Goal: Find specific page/section: Find specific page/section

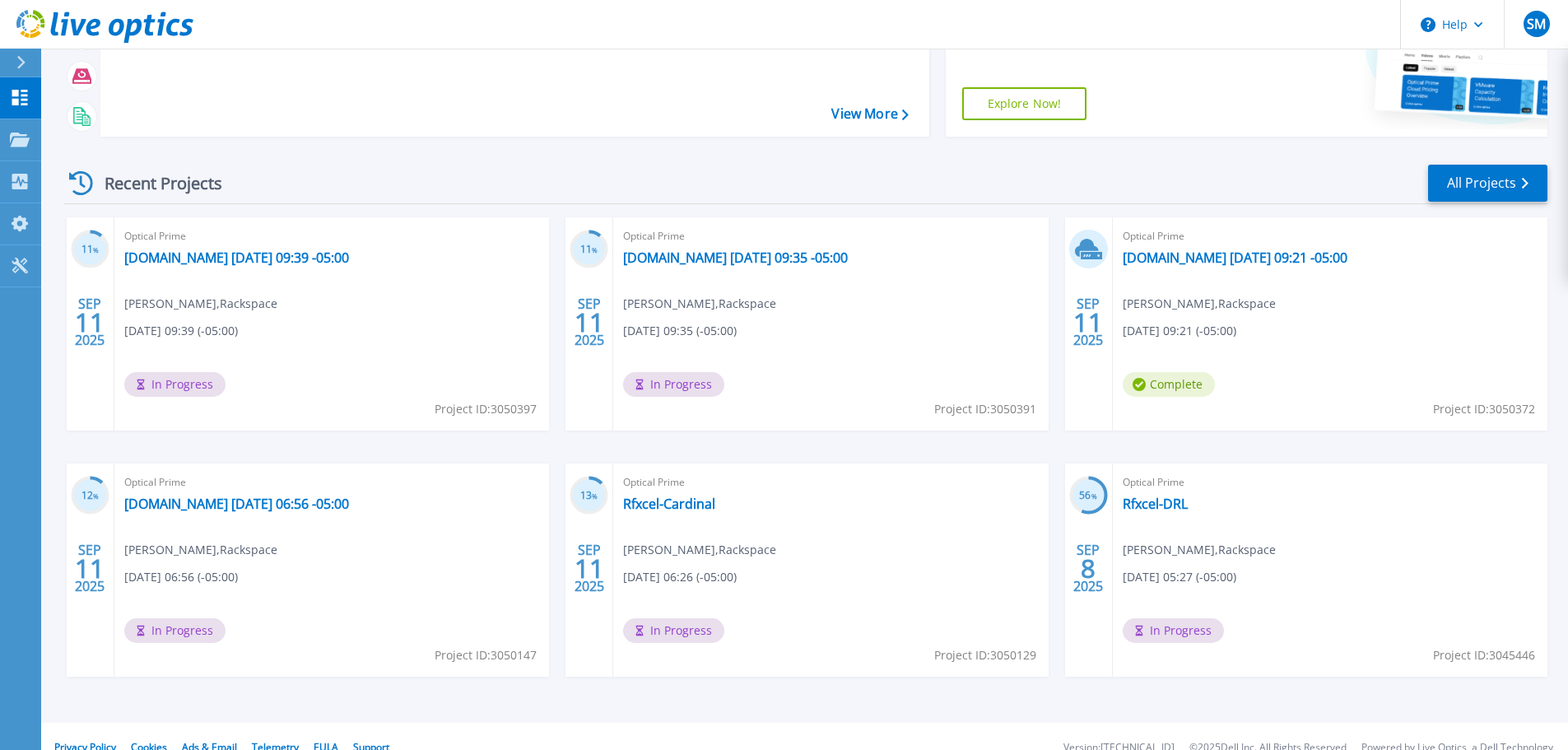
scroll to position [231, 0]
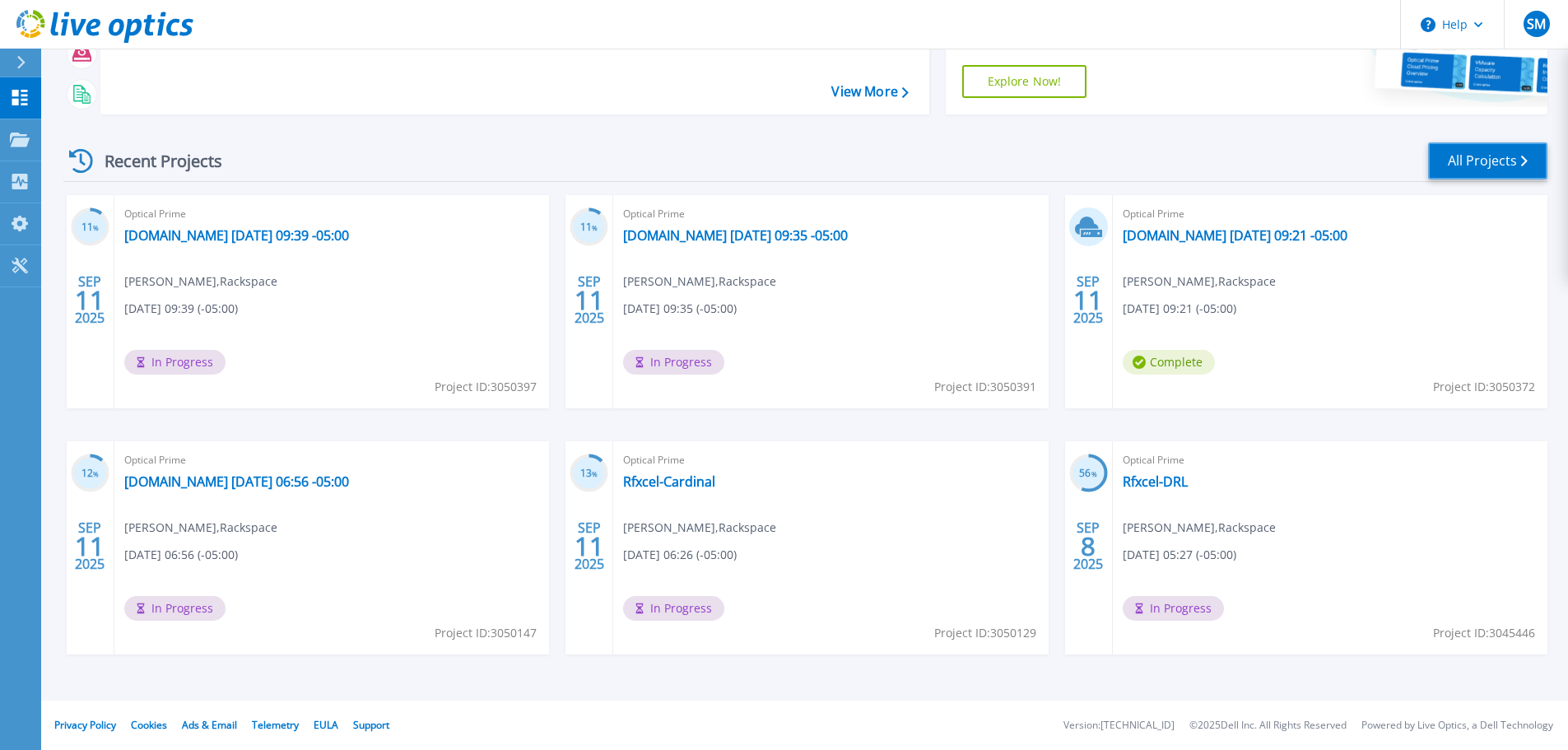
click at [1476, 172] on link "All Projects" at bounding box center [1487, 161] width 119 height 37
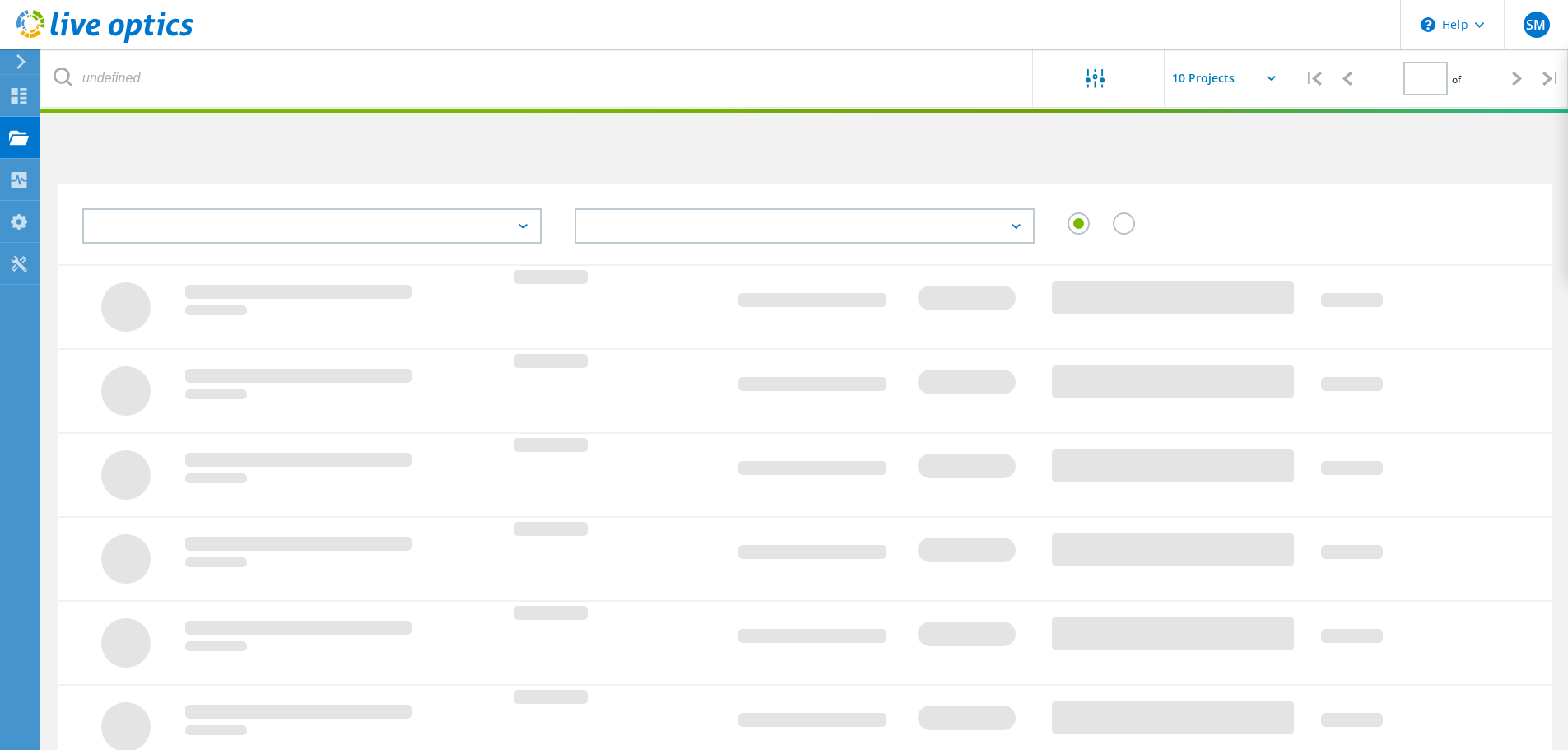
type input "1"
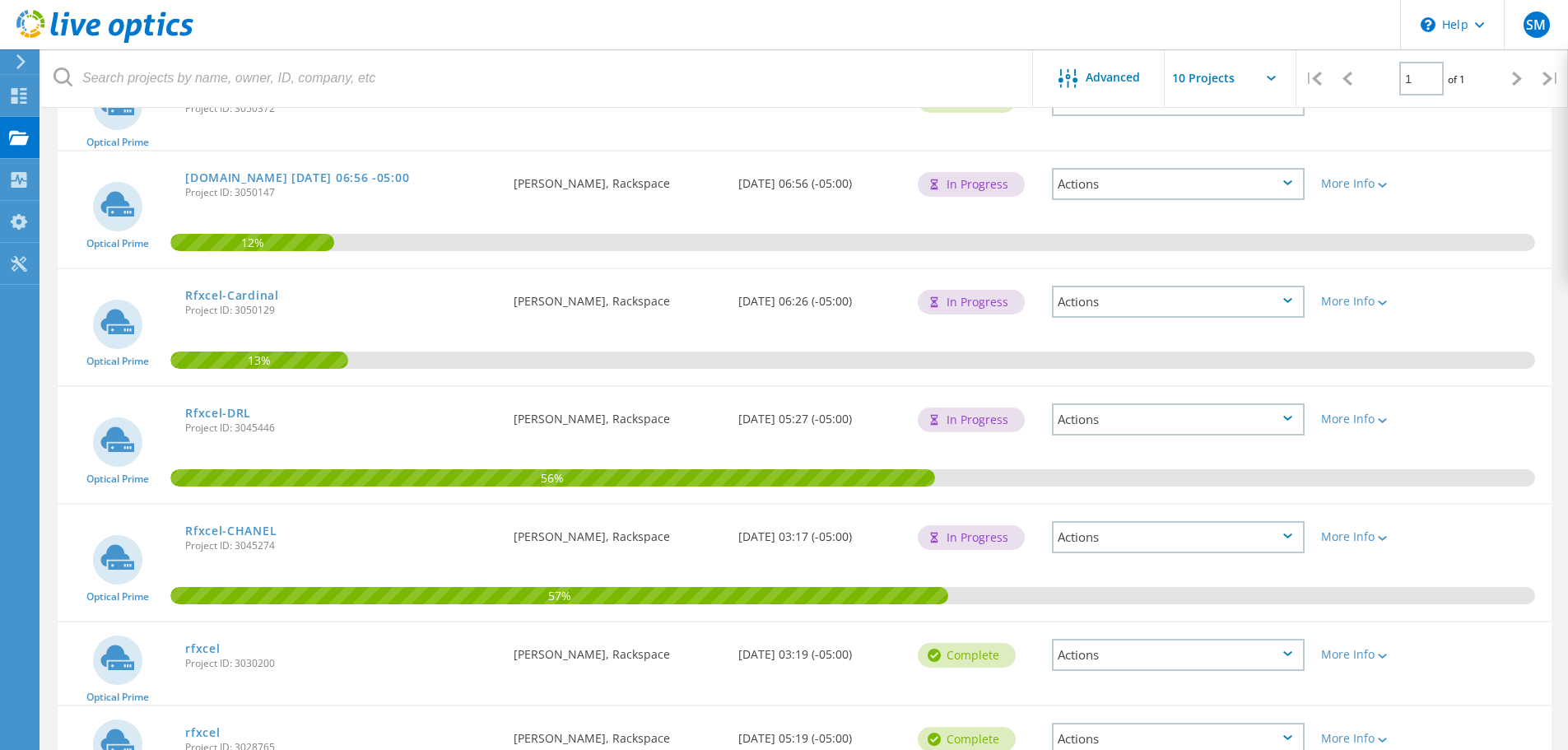
scroll to position [494, 0]
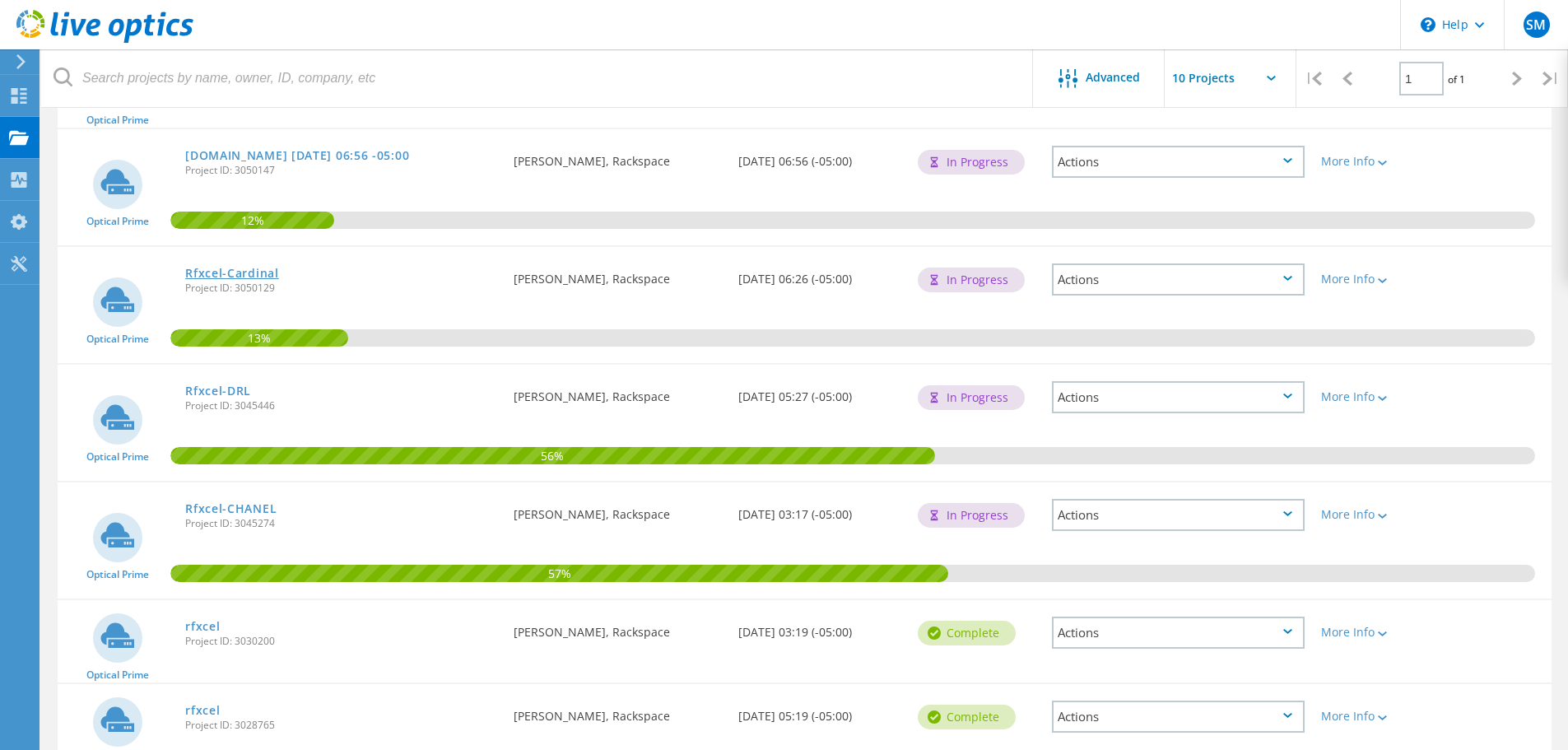
click at [240, 276] on link "Rfxcel-Cardinal" at bounding box center [231, 274] width 93 height 12
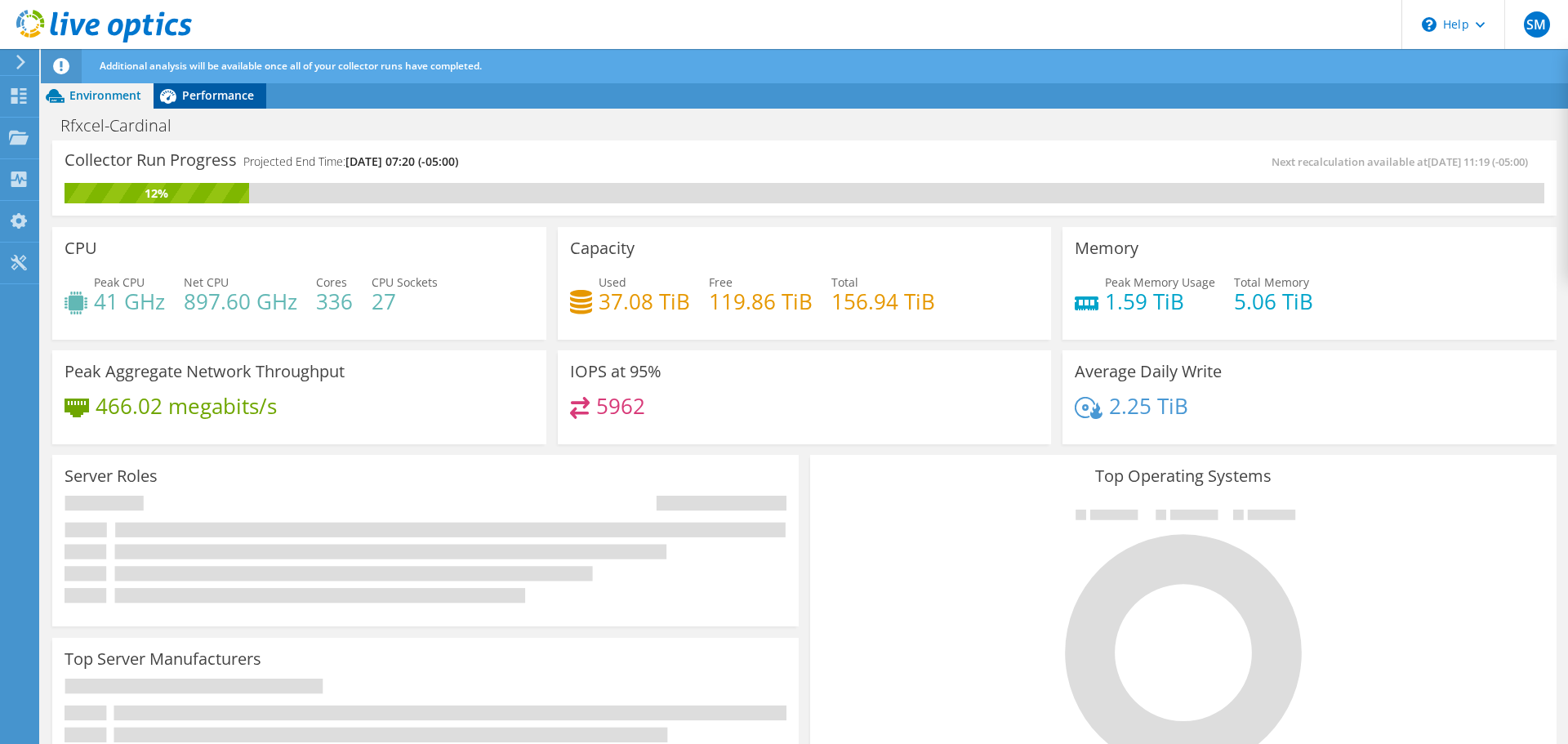
click at [212, 99] on span "Performance" at bounding box center [219, 96] width 72 height 16
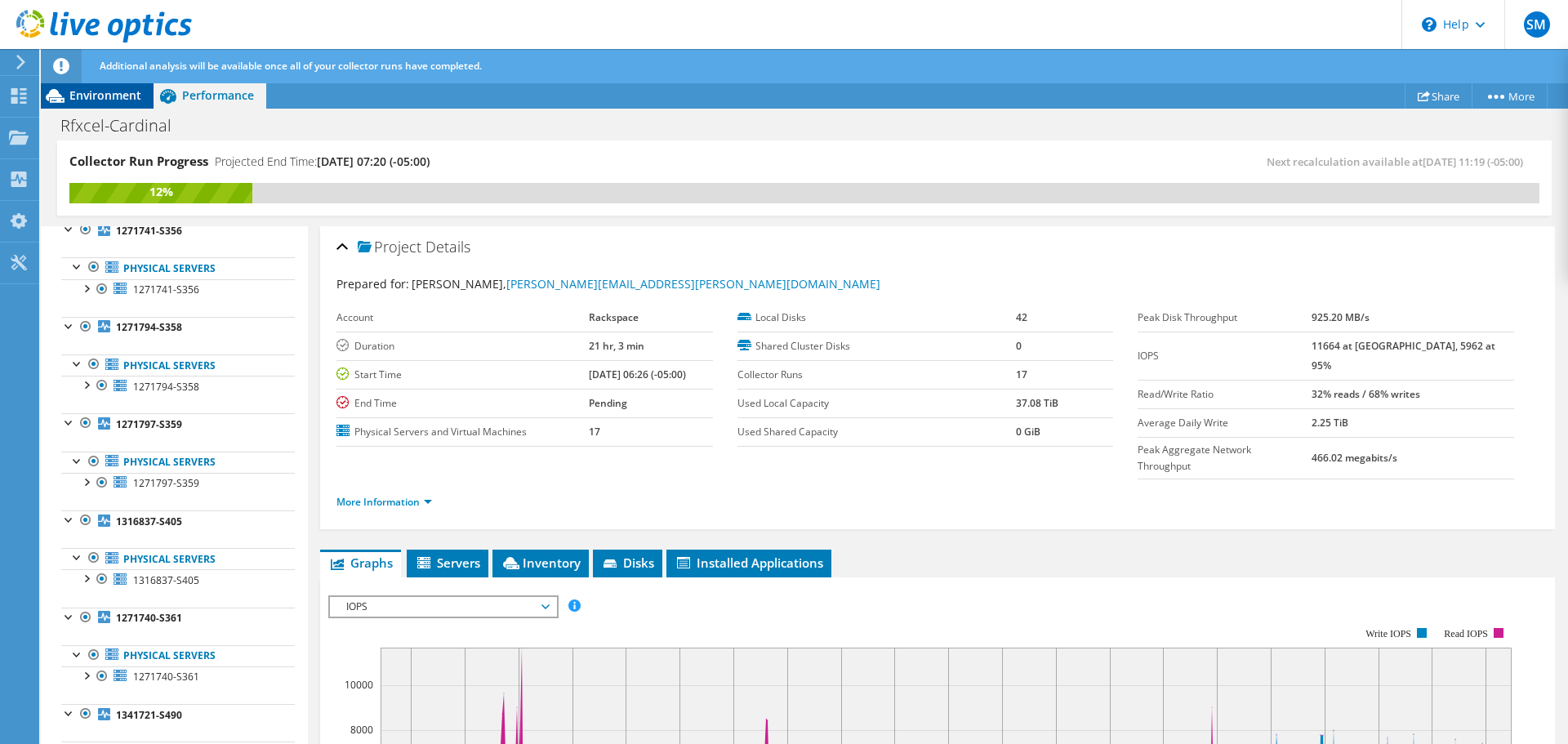
click at [104, 95] on span "Environment" at bounding box center [105, 96] width 72 height 16
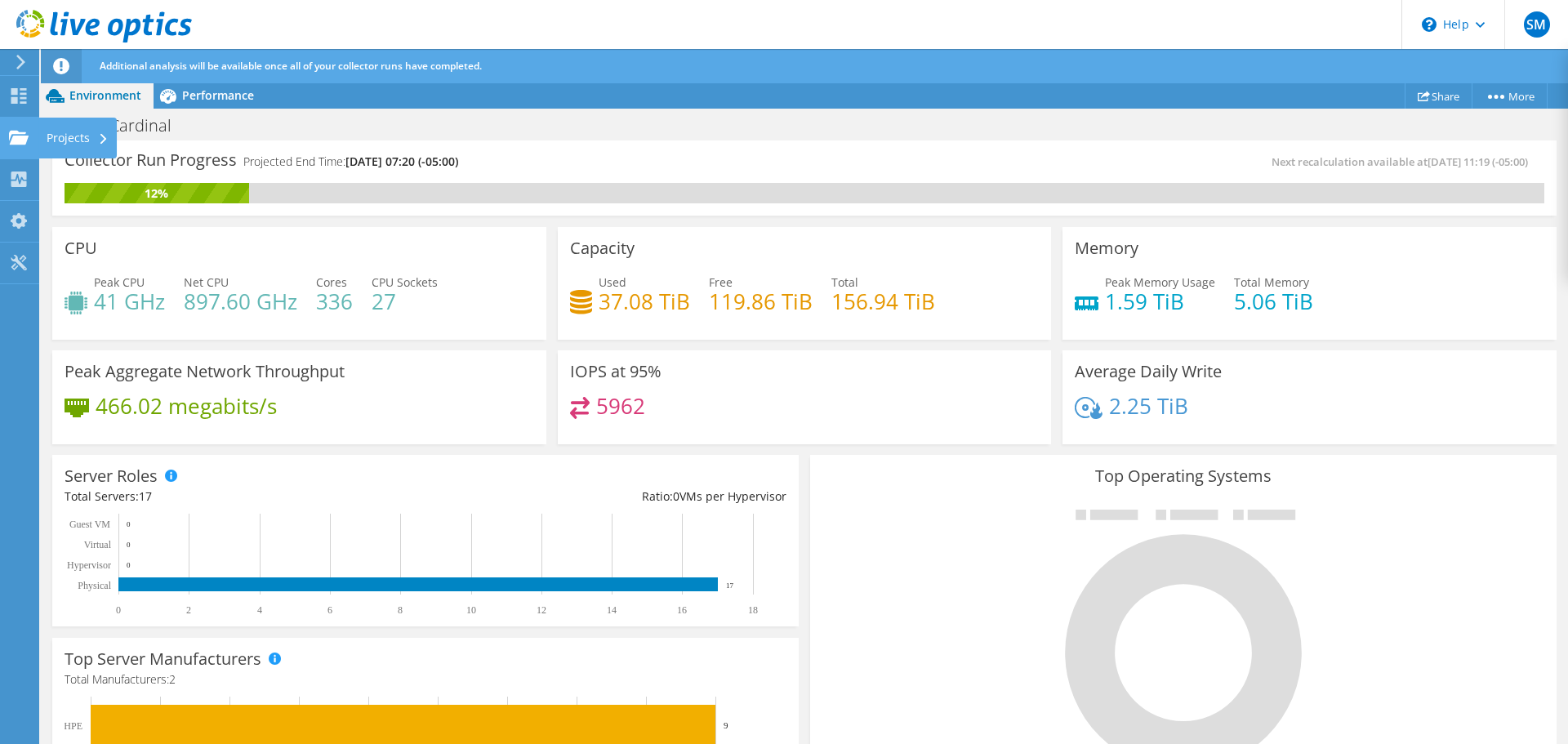
click at [48, 138] on div "Projects" at bounding box center [77, 138] width 78 height 41
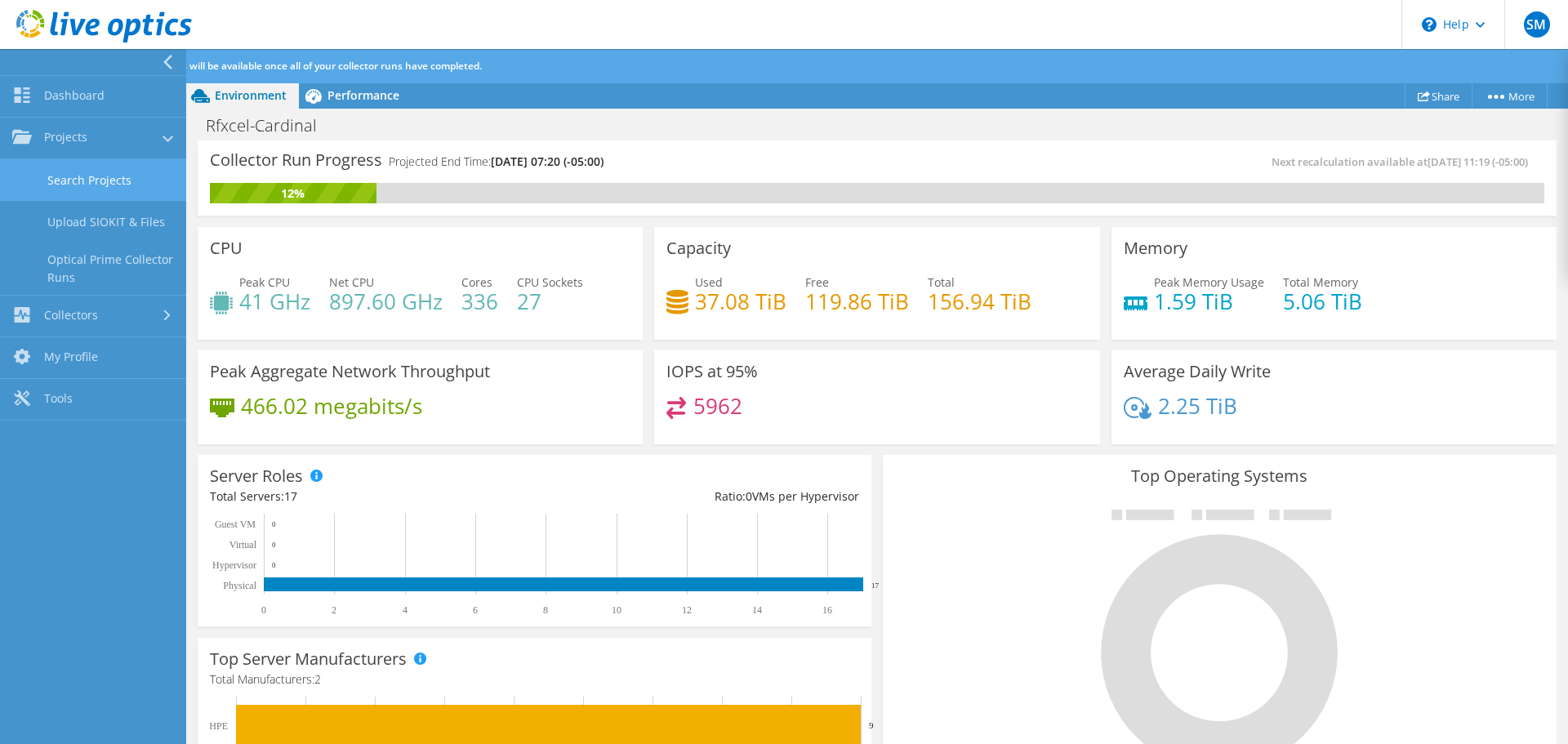
click at [69, 186] on link "Search Projects" at bounding box center [93, 180] width 186 height 42
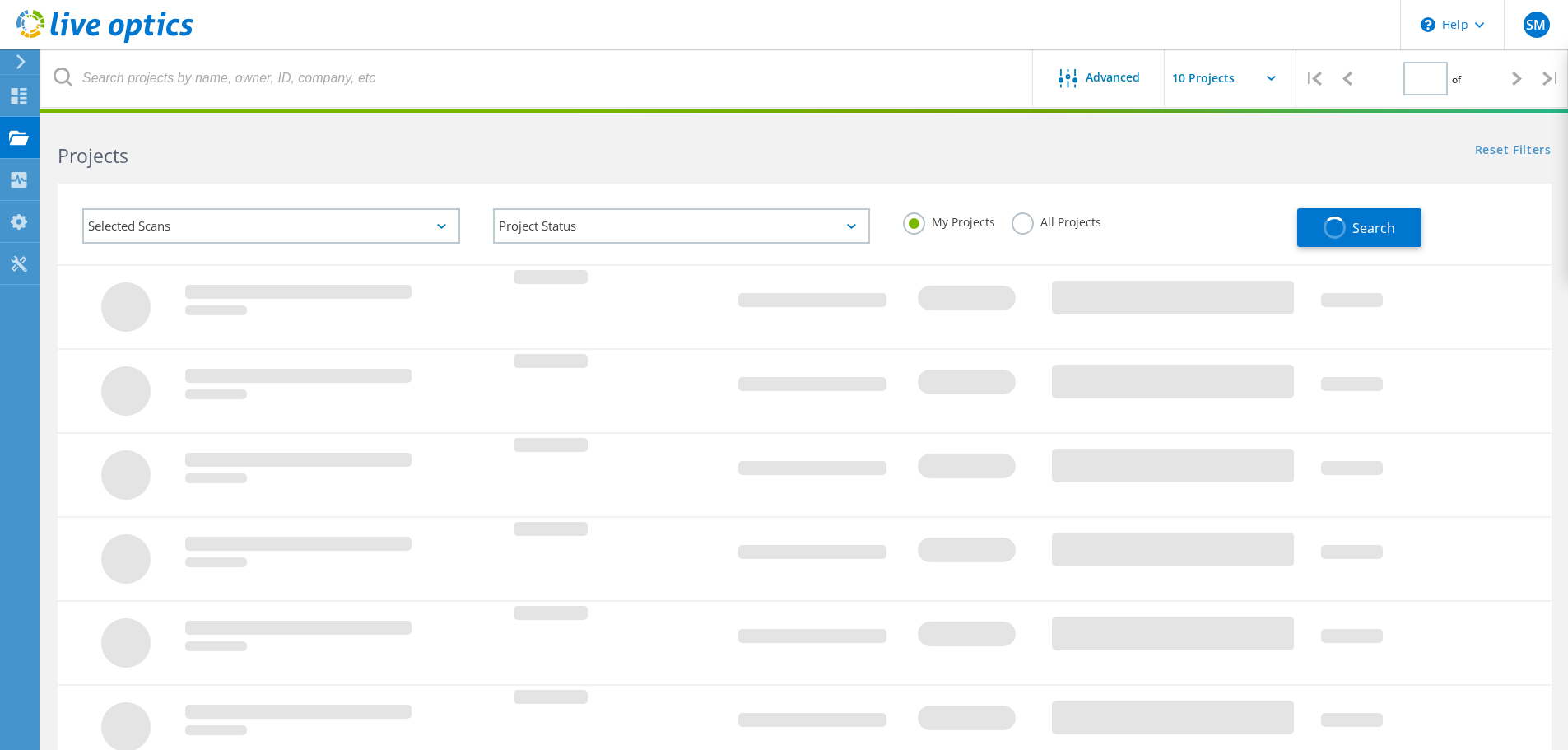
type input "1"
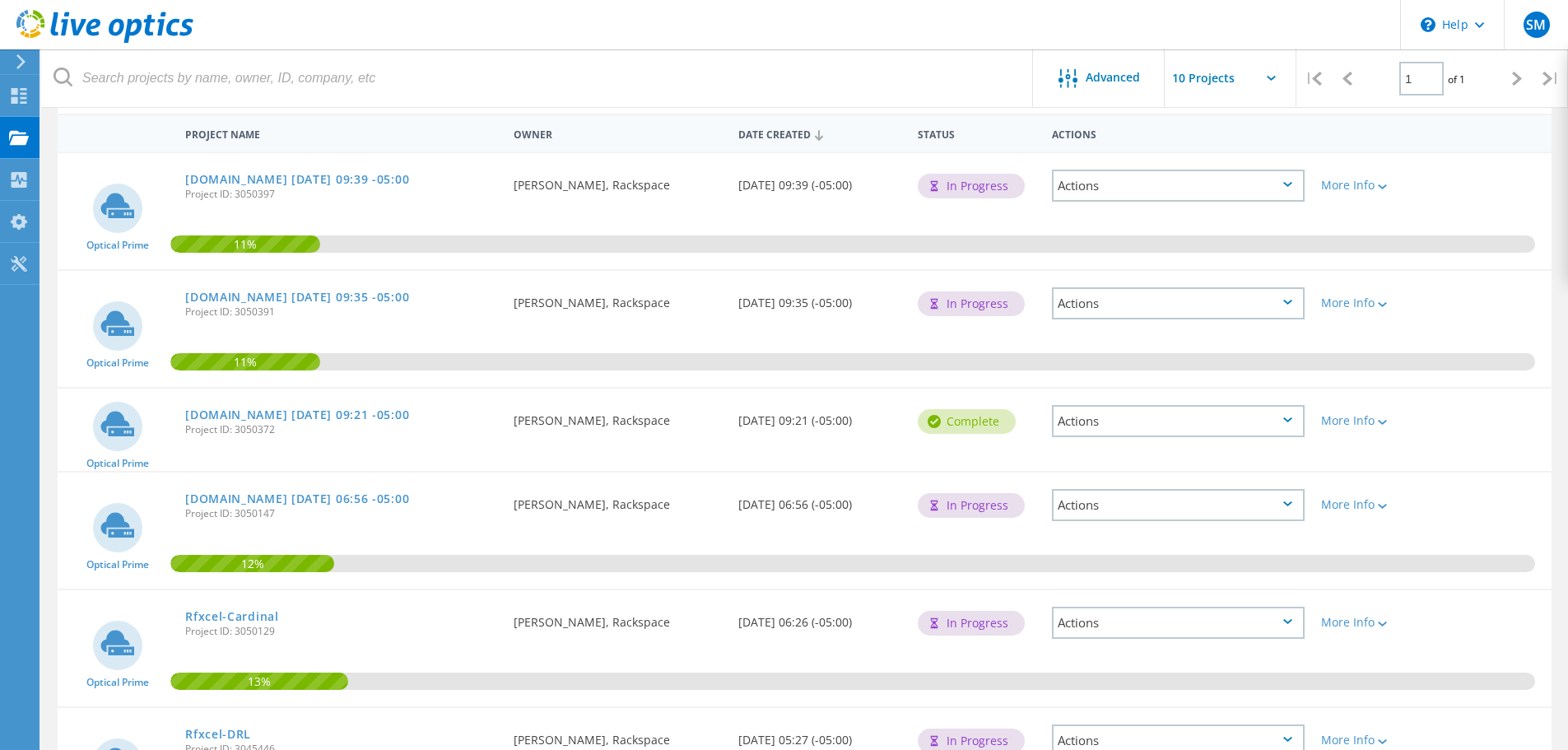
scroll to position [164, 0]
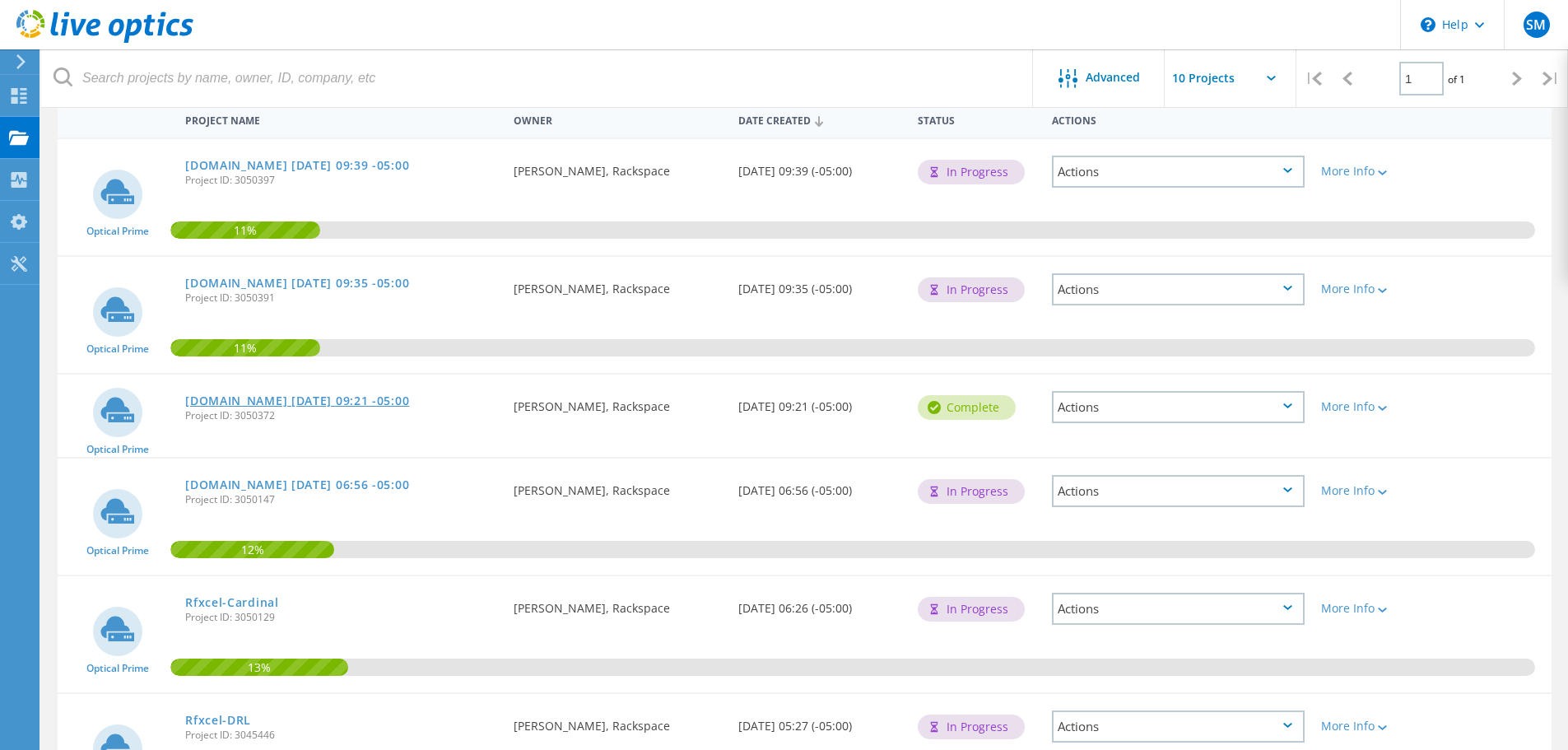
click at [350, 399] on link "[DOMAIN_NAME] [DATE] 09:21 -05:00" at bounding box center [297, 402] width 224 height 12
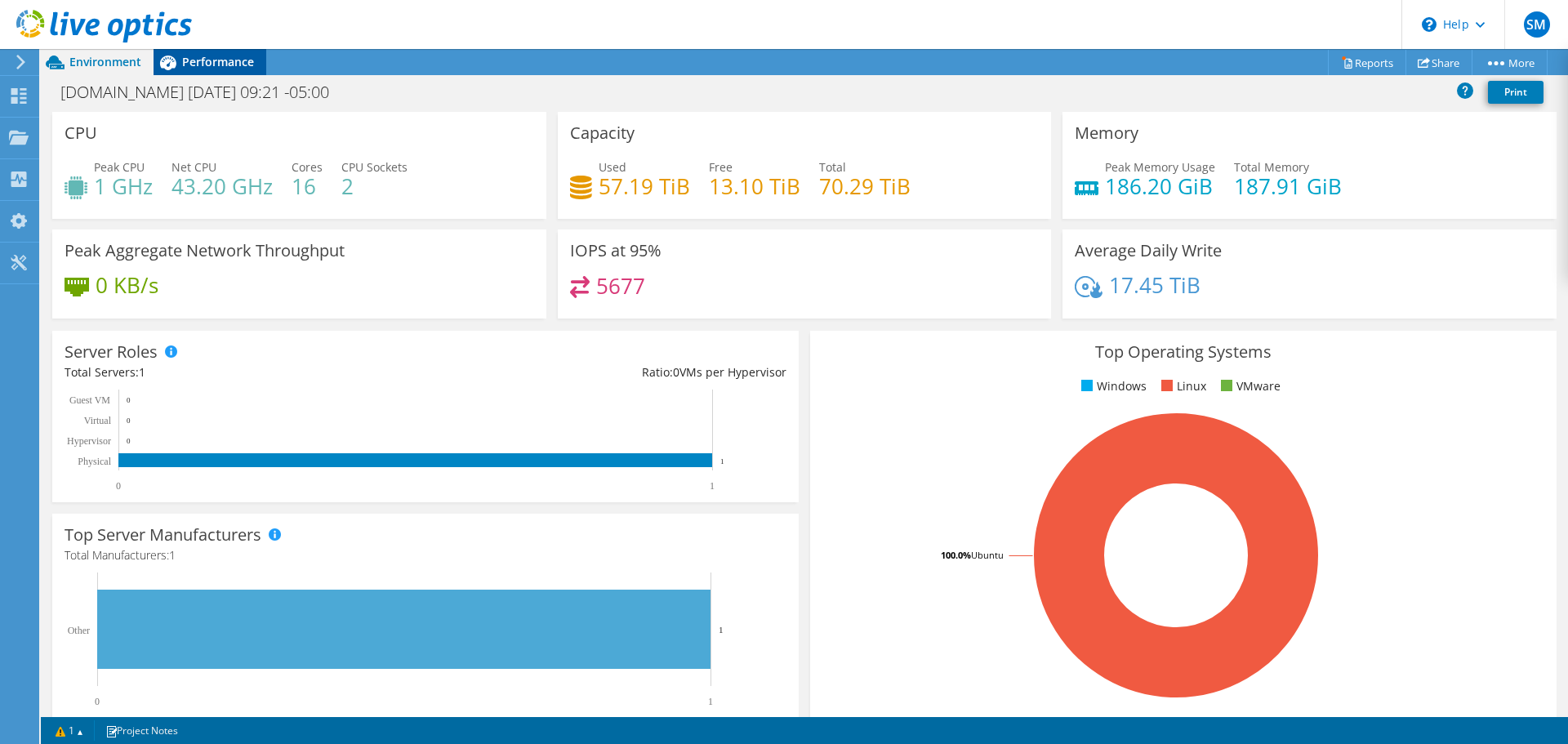
click at [220, 67] on span "Performance" at bounding box center [219, 62] width 72 height 16
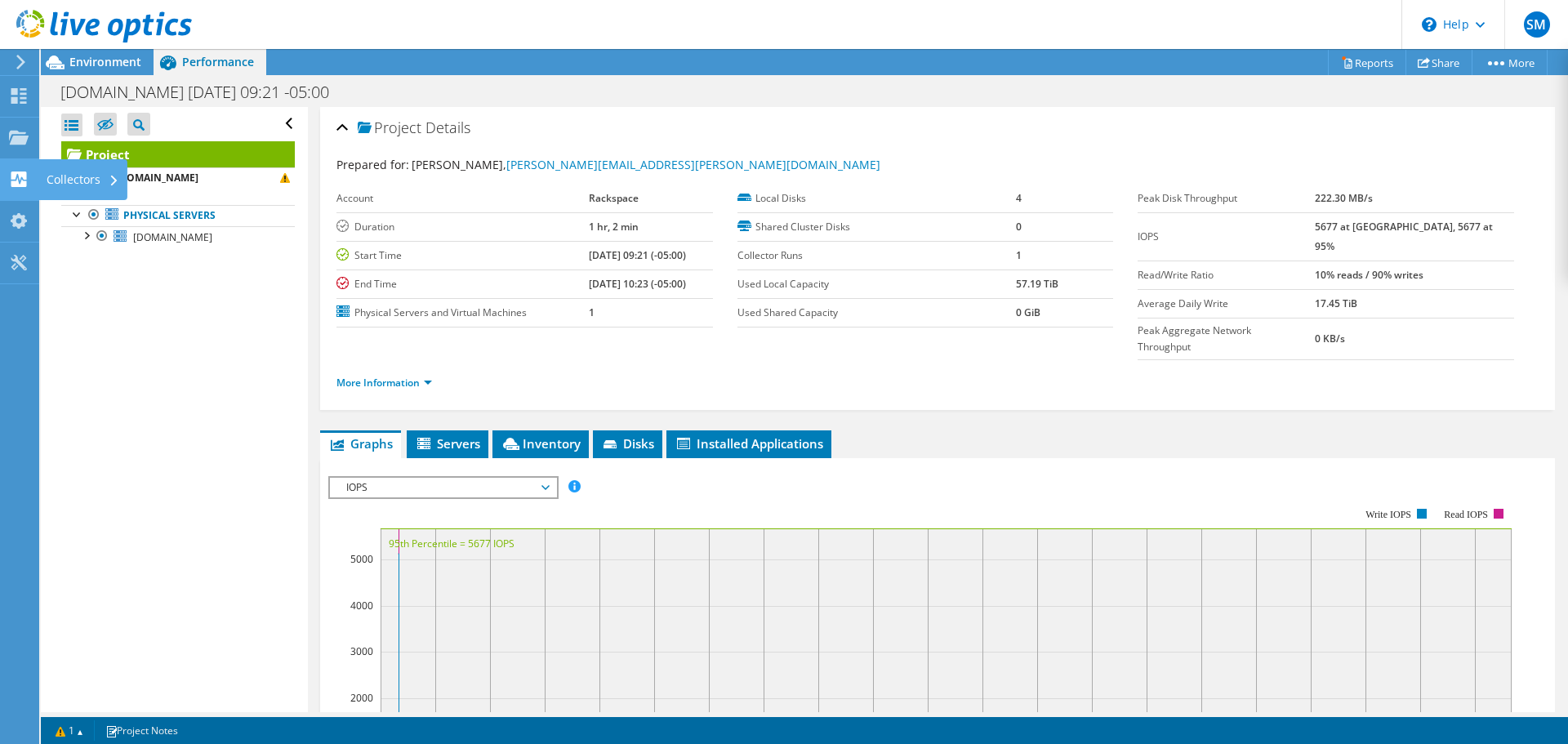
click at [79, 177] on div "Collectors" at bounding box center [82, 180] width 89 height 41
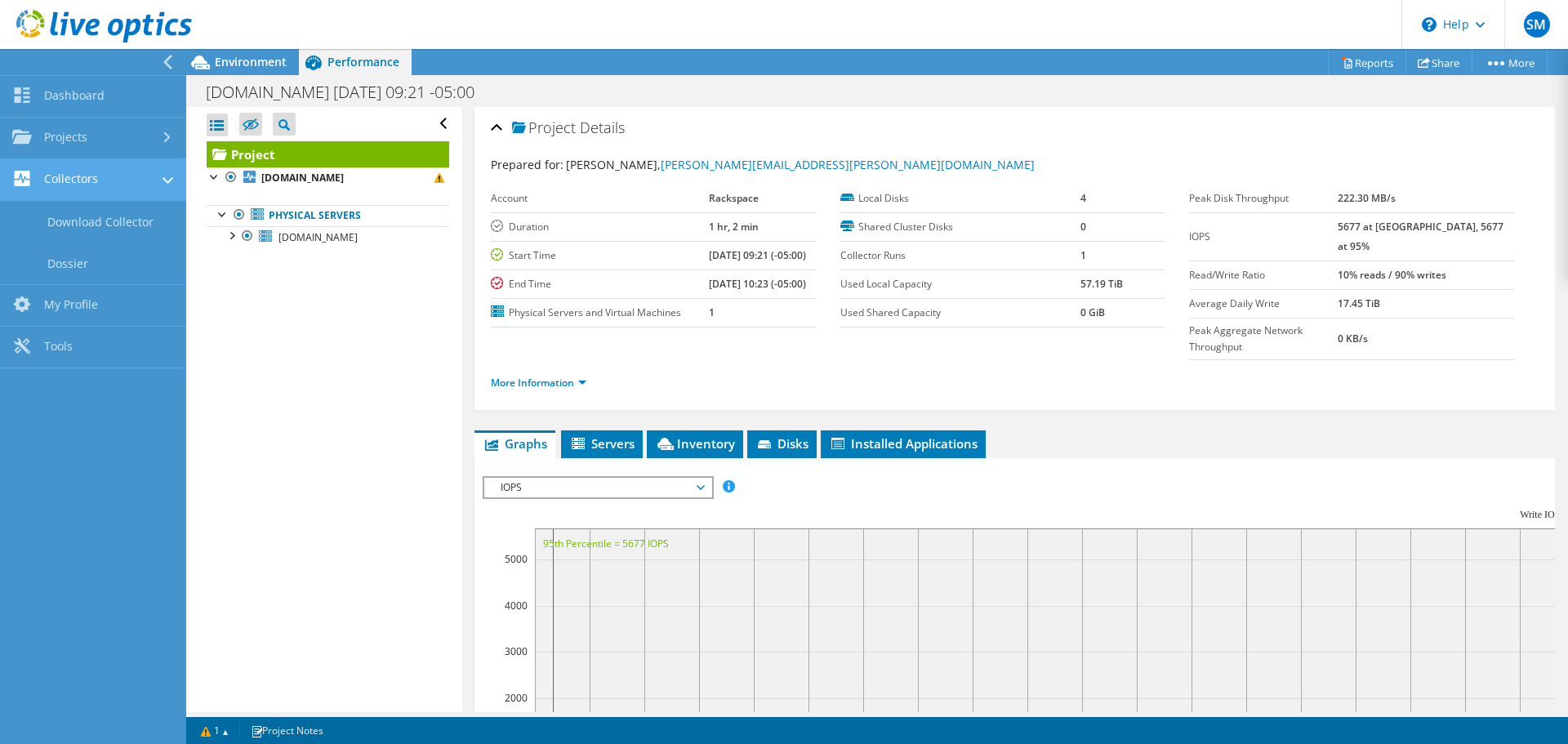
click at [82, 169] on link "Collectors" at bounding box center [93, 180] width 186 height 42
click at [82, 178] on link "Collectors" at bounding box center [93, 180] width 186 height 42
click at [83, 186] on link "Collectors" at bounding box center [93, 180] width 186 height 42
click at [85, 223] on link "Download Collector" at bounding box center [93, 222] width 186 height 42
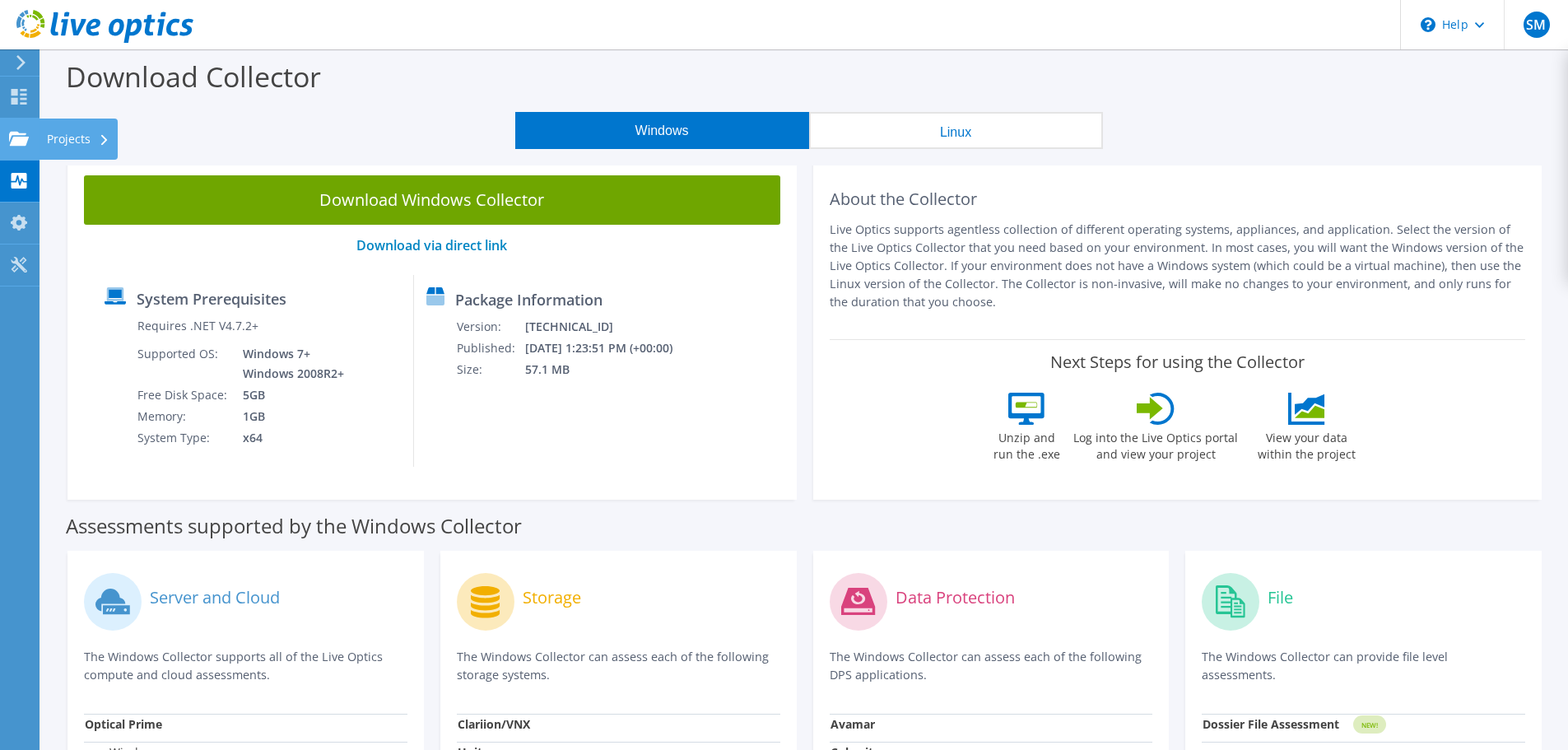
click at [67, 141] on div "Projects" at bounding box center [78, 139] width 79 height 41
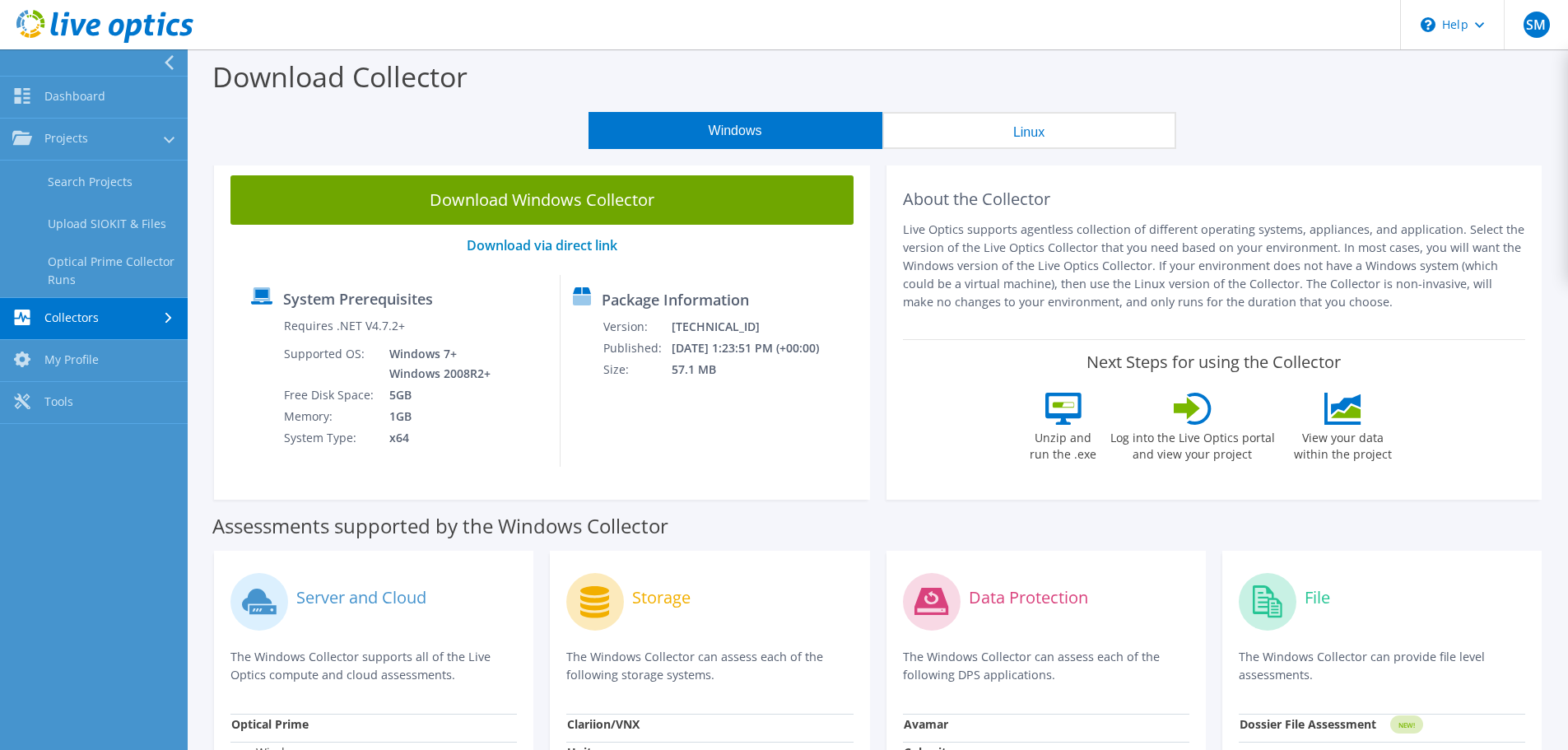
click at [108, 307] on link "Collectors" at bounding box center [93, 319] width 188 height 42
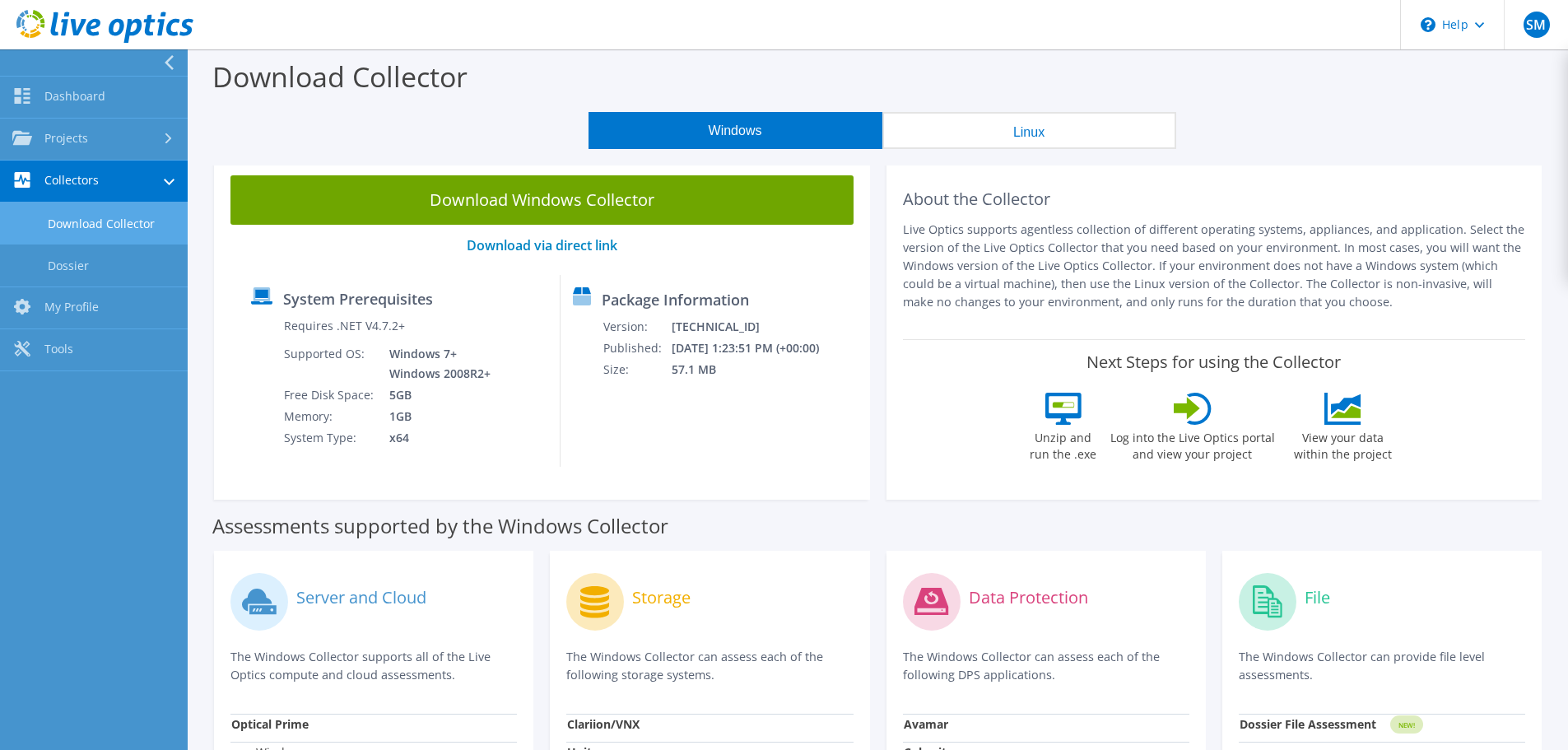
click at [98, 174] on link "Collectors" at bounding box center [93, 181] width 188 height 42
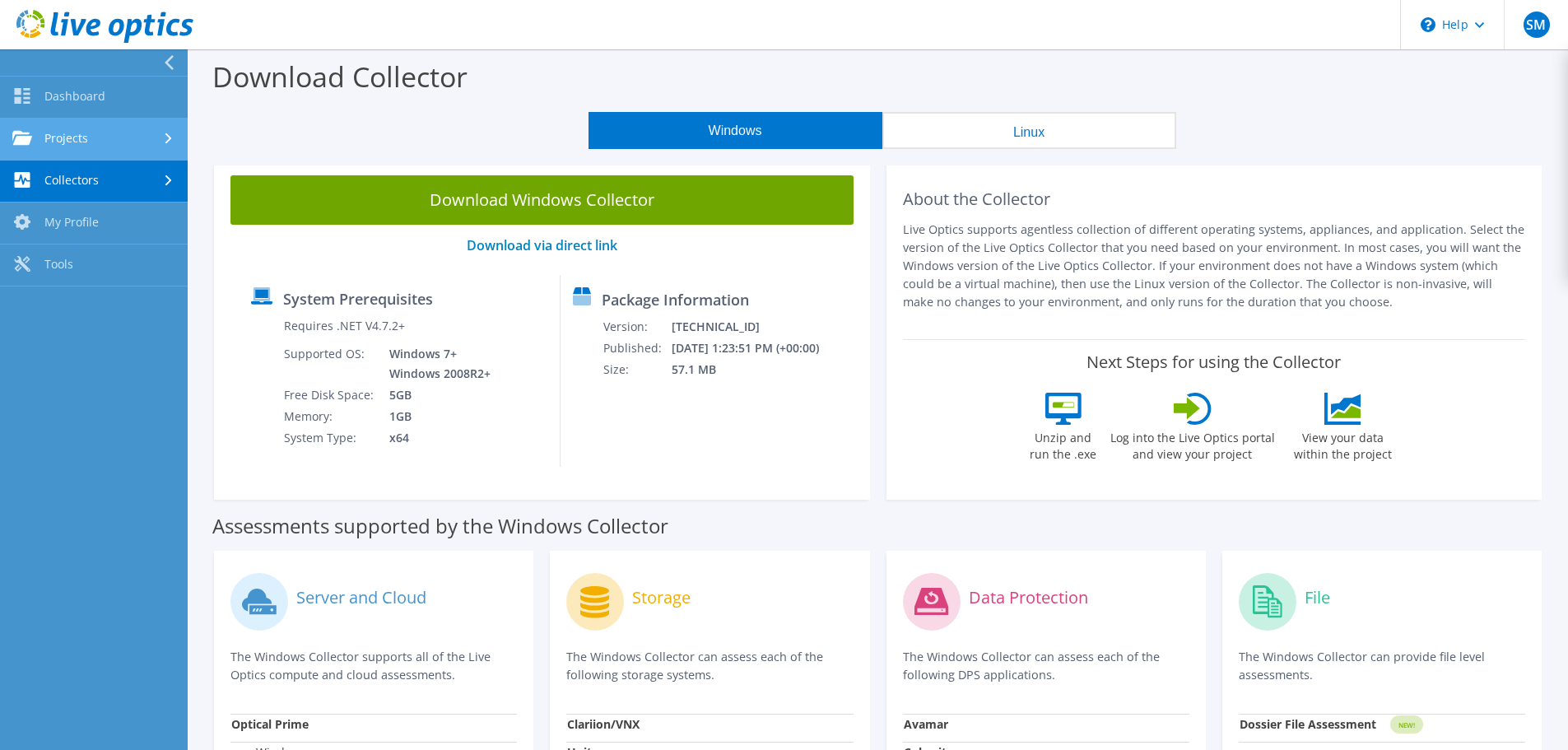
click at [106, 143] on link "Projects" at bounding box center [93, 139] width 188 height 42
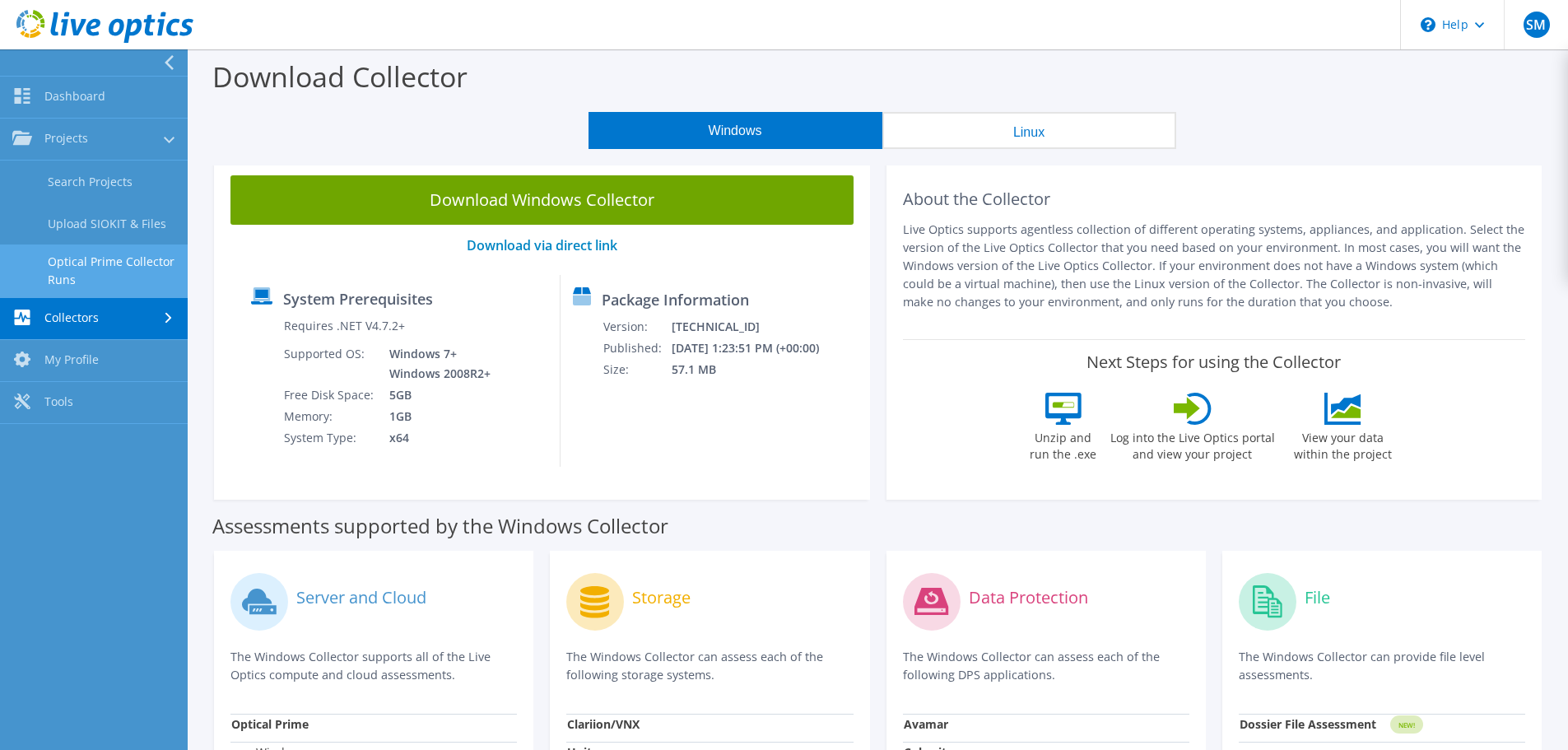
click at [108, 267] on link "Optical Prime Collector Runs" at bounding box center [93, 272] width 188 height 53
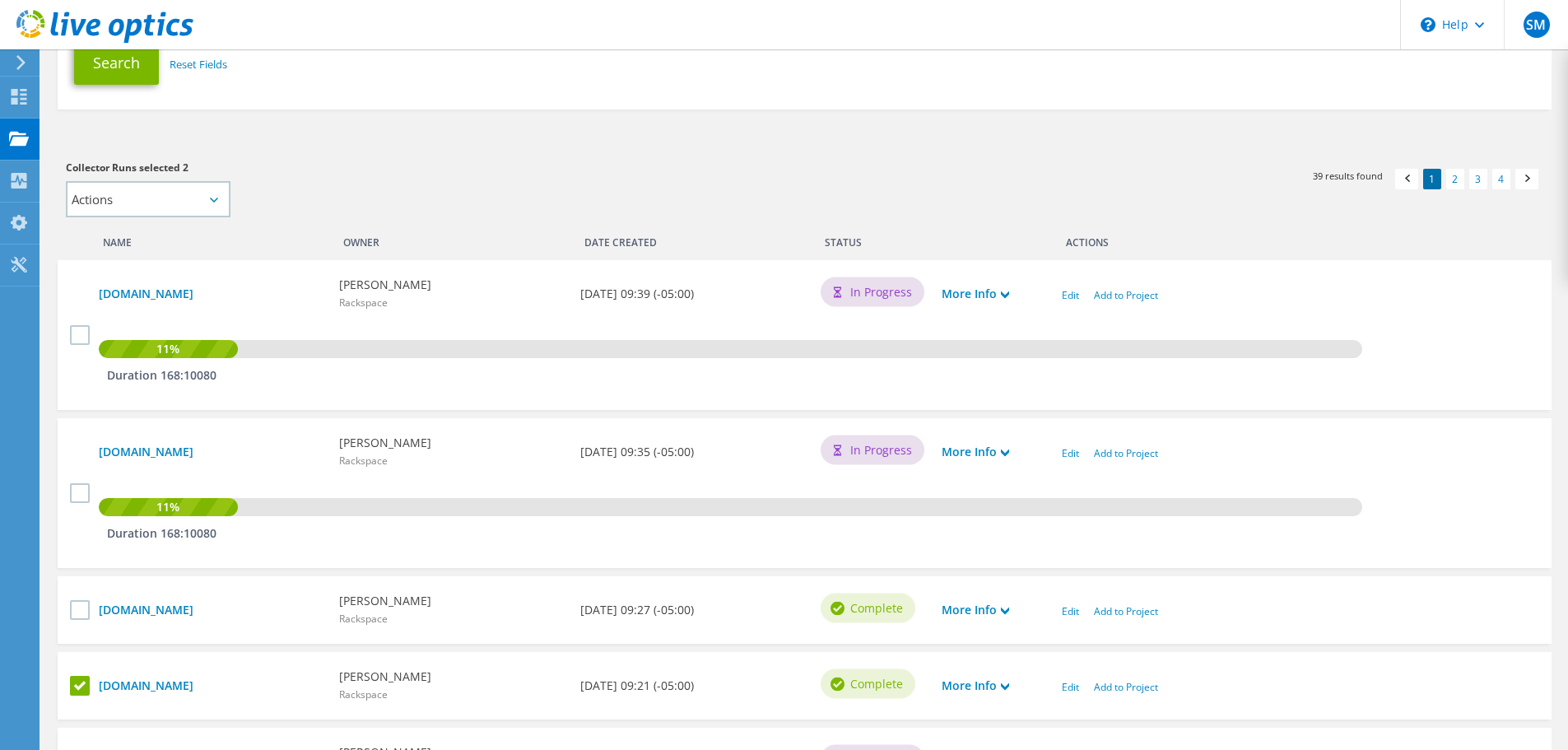
scroll to position [330, 0]
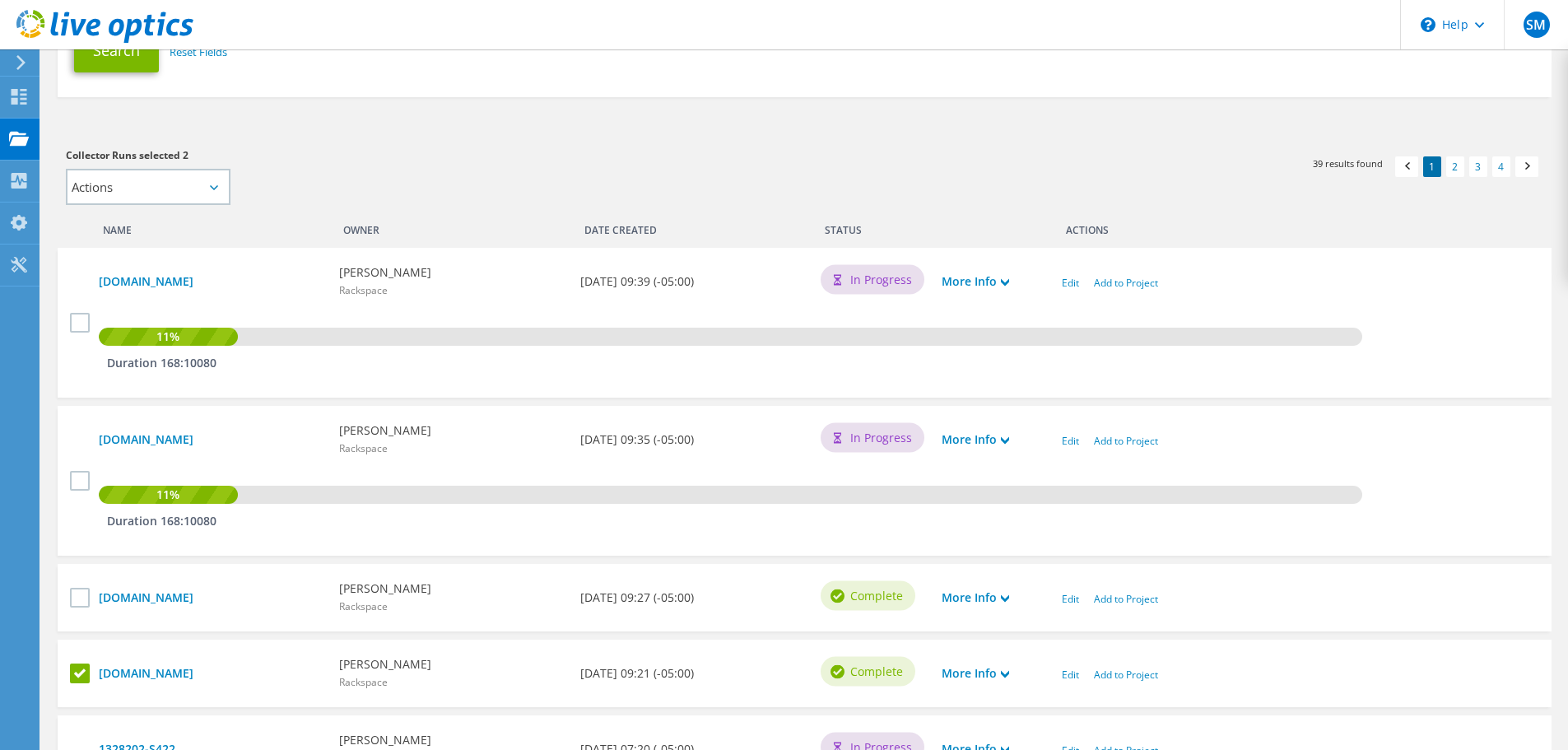
click at [212, 185] on icon at bounding box center [213, 187] width 8 height 5
click at [220, 187] on select "Actions Add to new project Add to existing project" at bounding box center [148, 187] width 164 height 36
click at [368, 147] on h3 "Collector Runs selected 2" at bounding box center [427, 156] width 722 height 18
click at [217, 183] on select "Actions Add to new project Add to existing project" at bounding box center [148, 187] width 164 height 36
click at [330, 172] on div "Collector Runs selected 2 Actions Add to new project Add to existing project Ap…" at bounding box center [427, 175] width 722 height 58
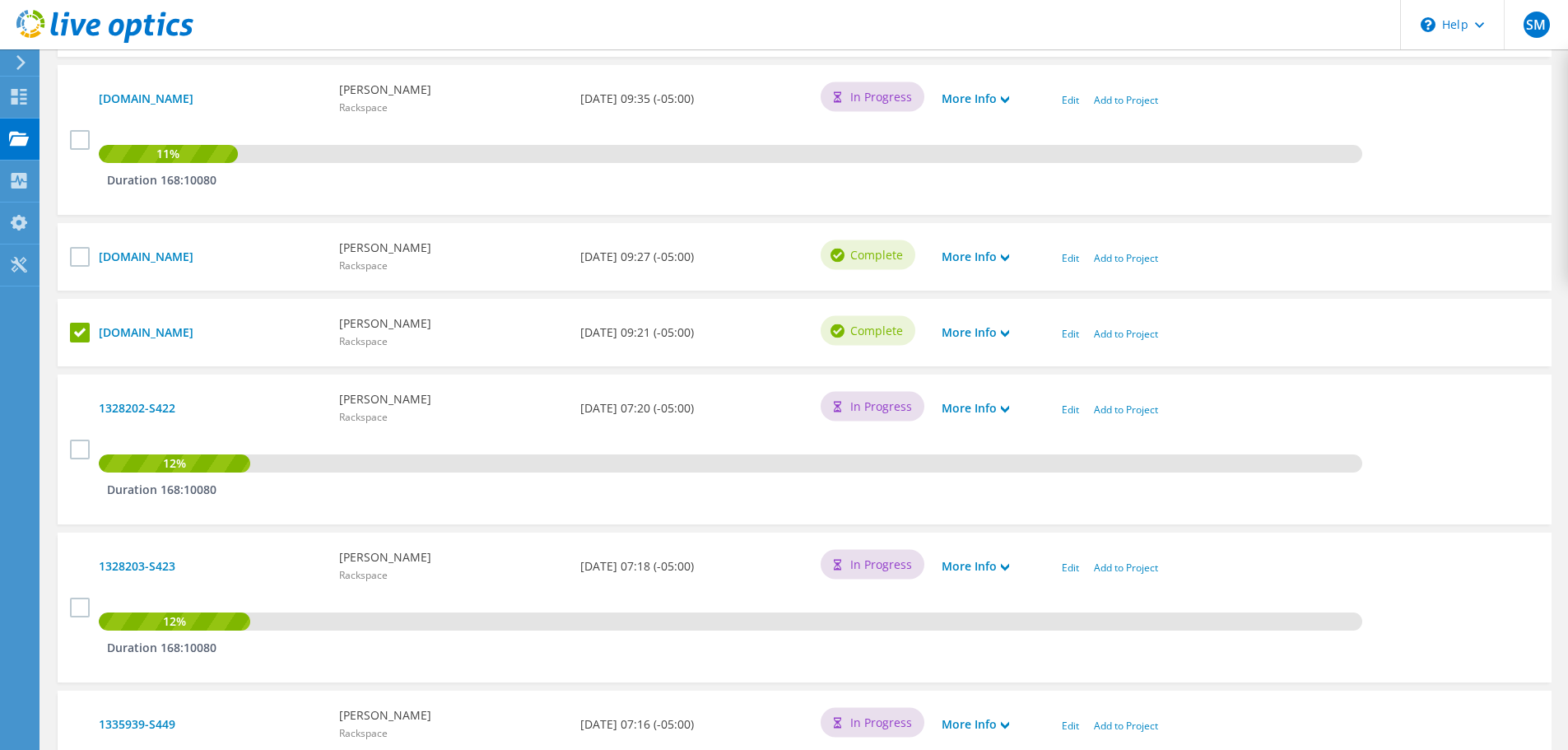
scroll to position [618, 0]
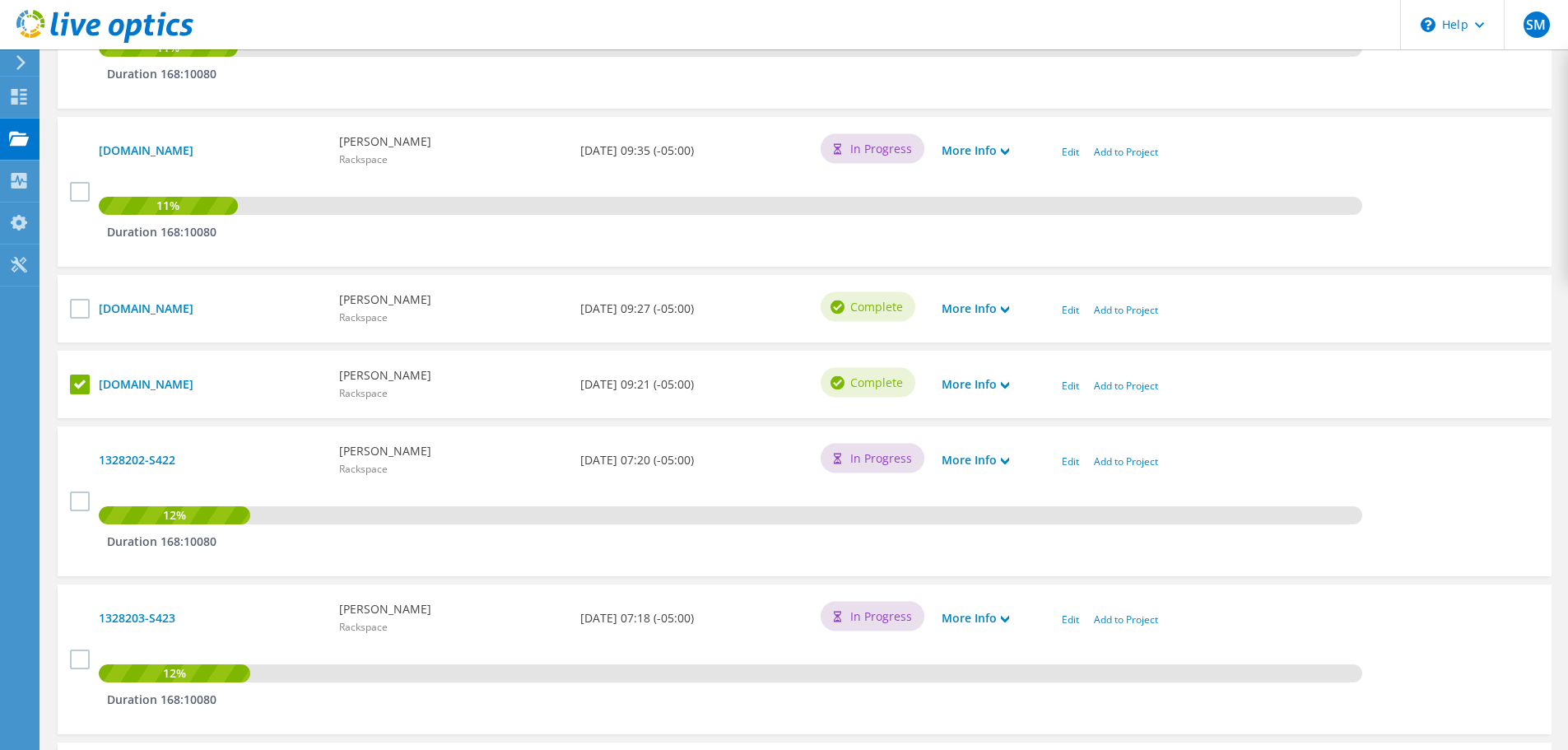
click at [78, 381] on label at bounding box center [82, 385] width 24 height 20
click at [0, 0] on input "checkbox" at bounding box center [0, 0] width 0 height 0
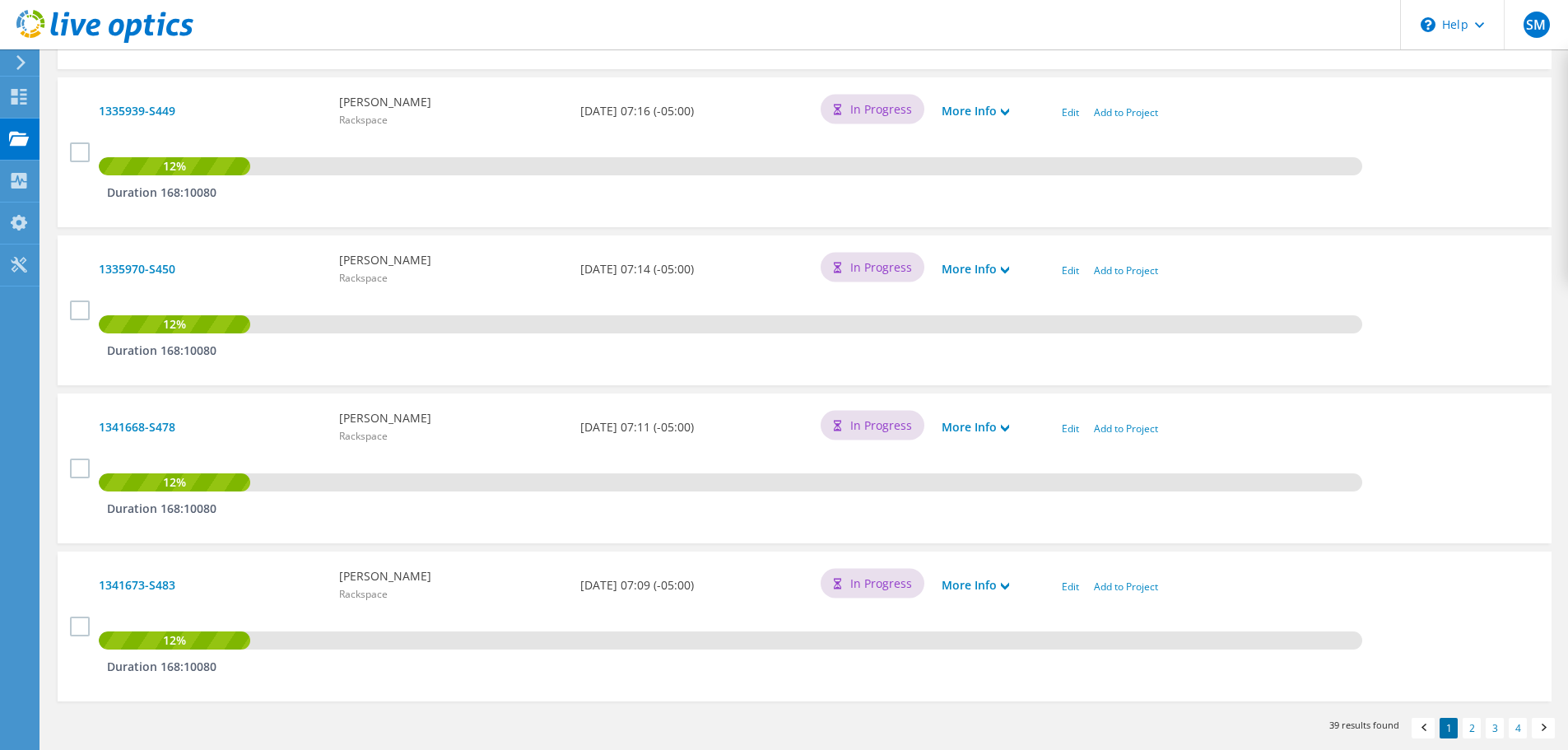
scroll to position [1360, 0]
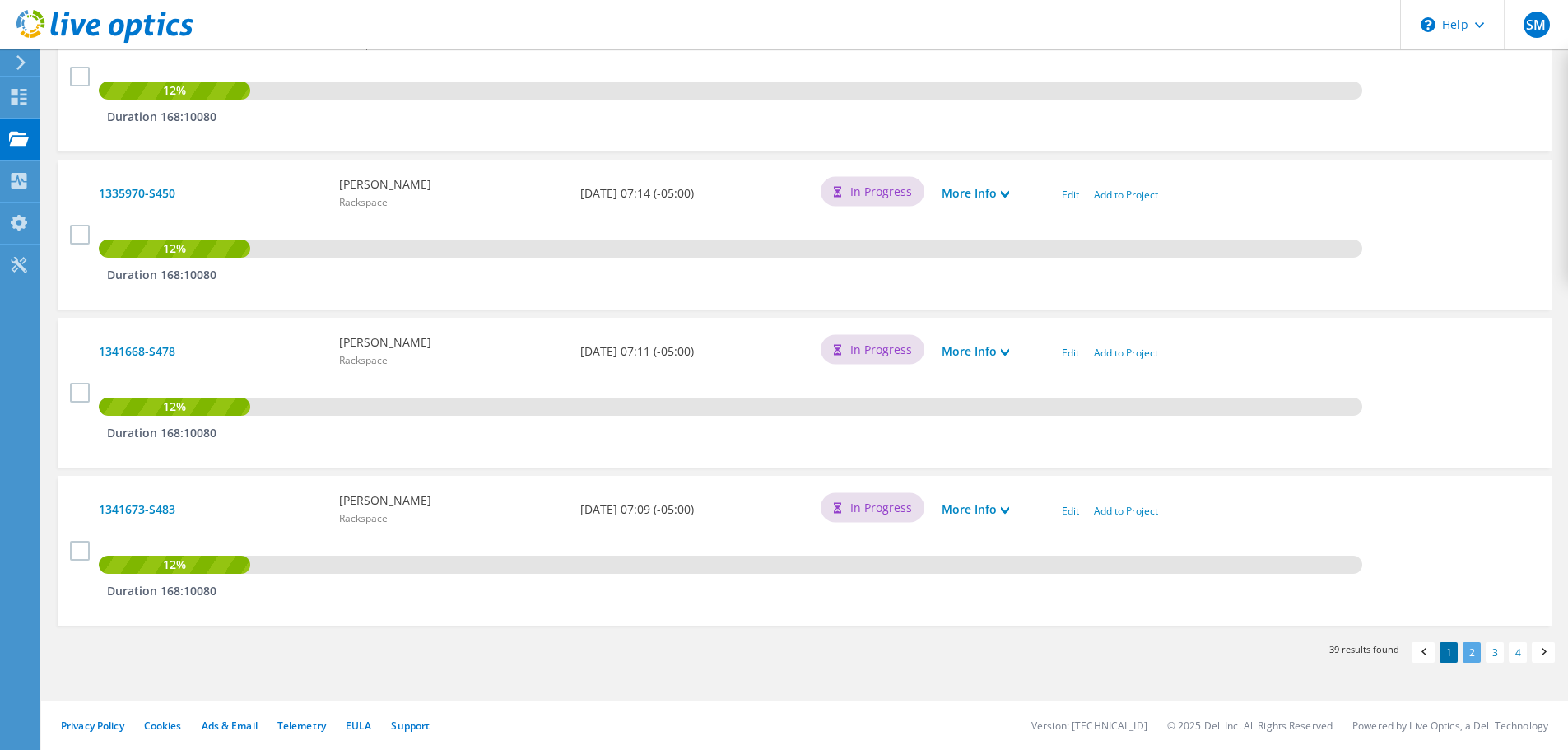
click at [1468, 645] on link "2" at bounding box center [1472, 653] width 18 height 21
click at [1491, 651] on link "3" at bounding box center [1494, 653] width 18 height 21
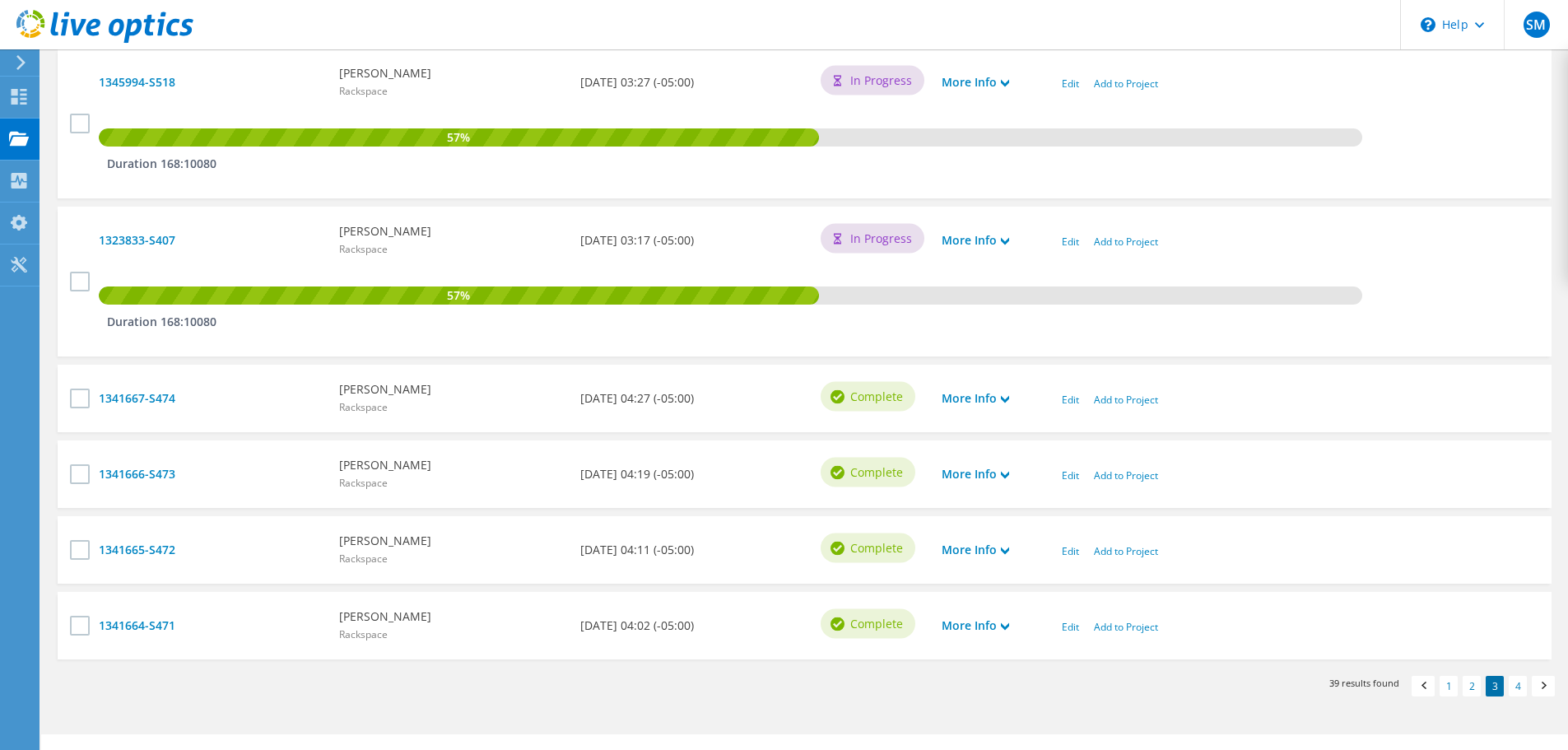
scroll to position [1195, 0]
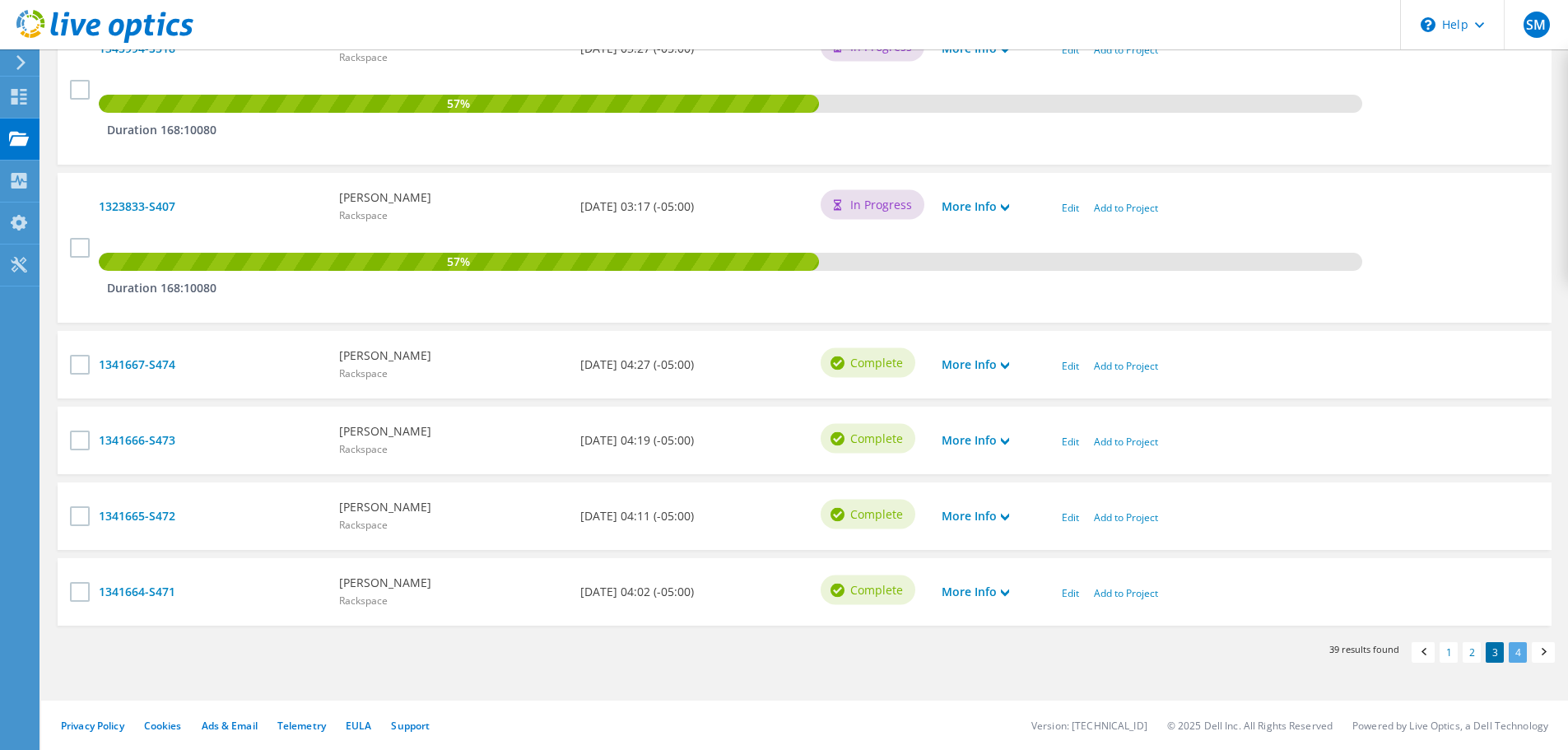
click at [1521, 656] on link "4" at bounding box center [1518, 653] width 18 height 21
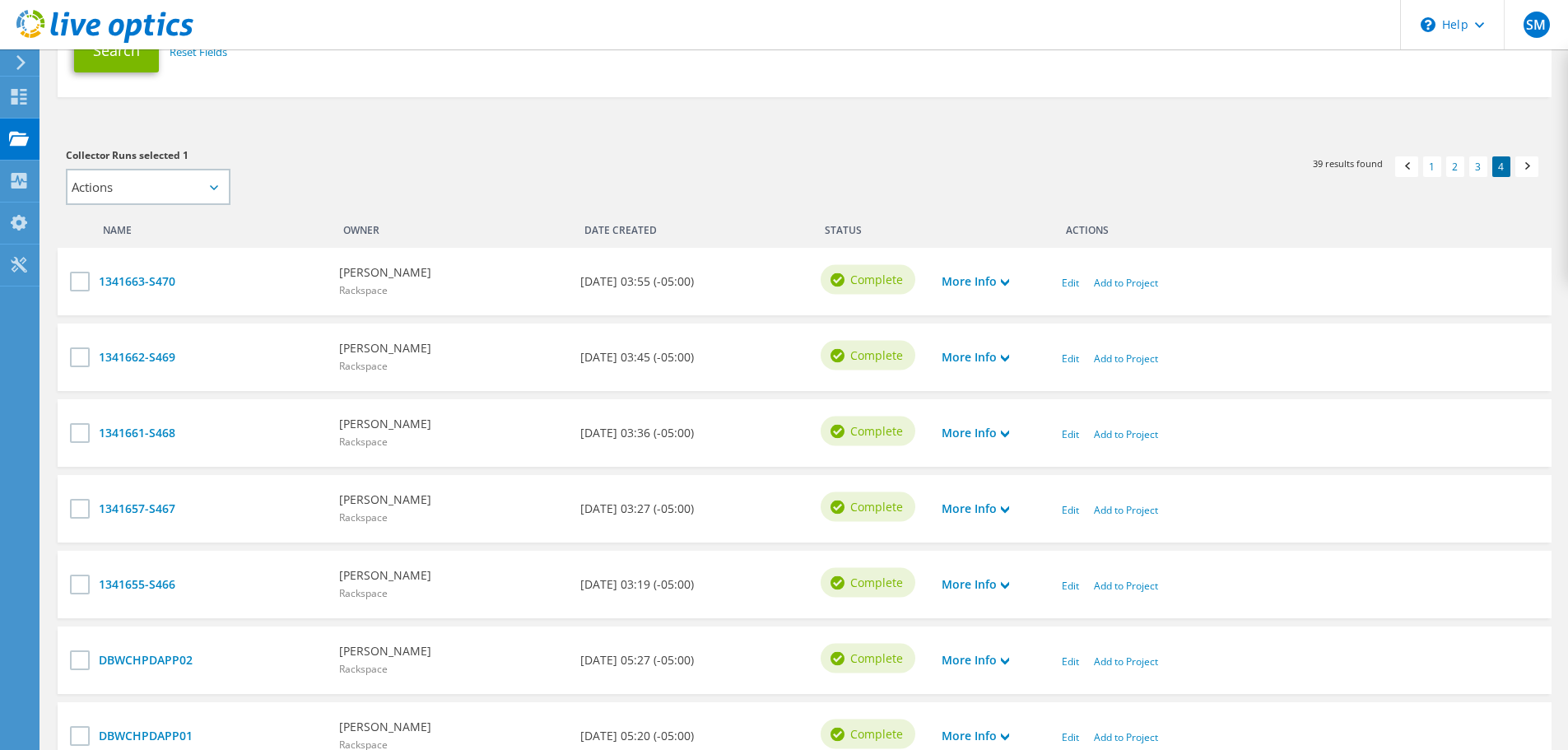
scroll to position [625, 0]
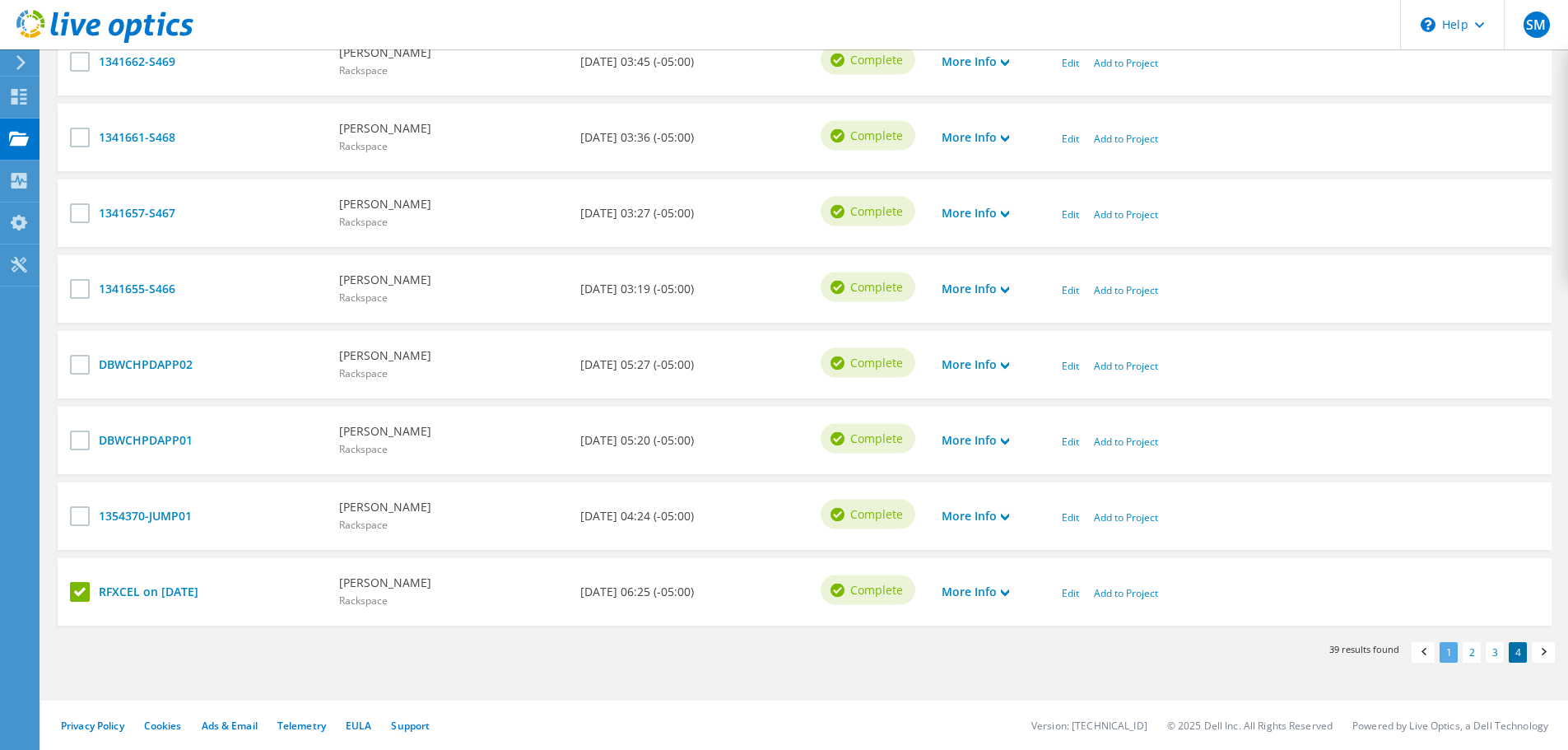
click at [1450, 658] on link "1" at bounding box center [1449, 653] width 18 height 21
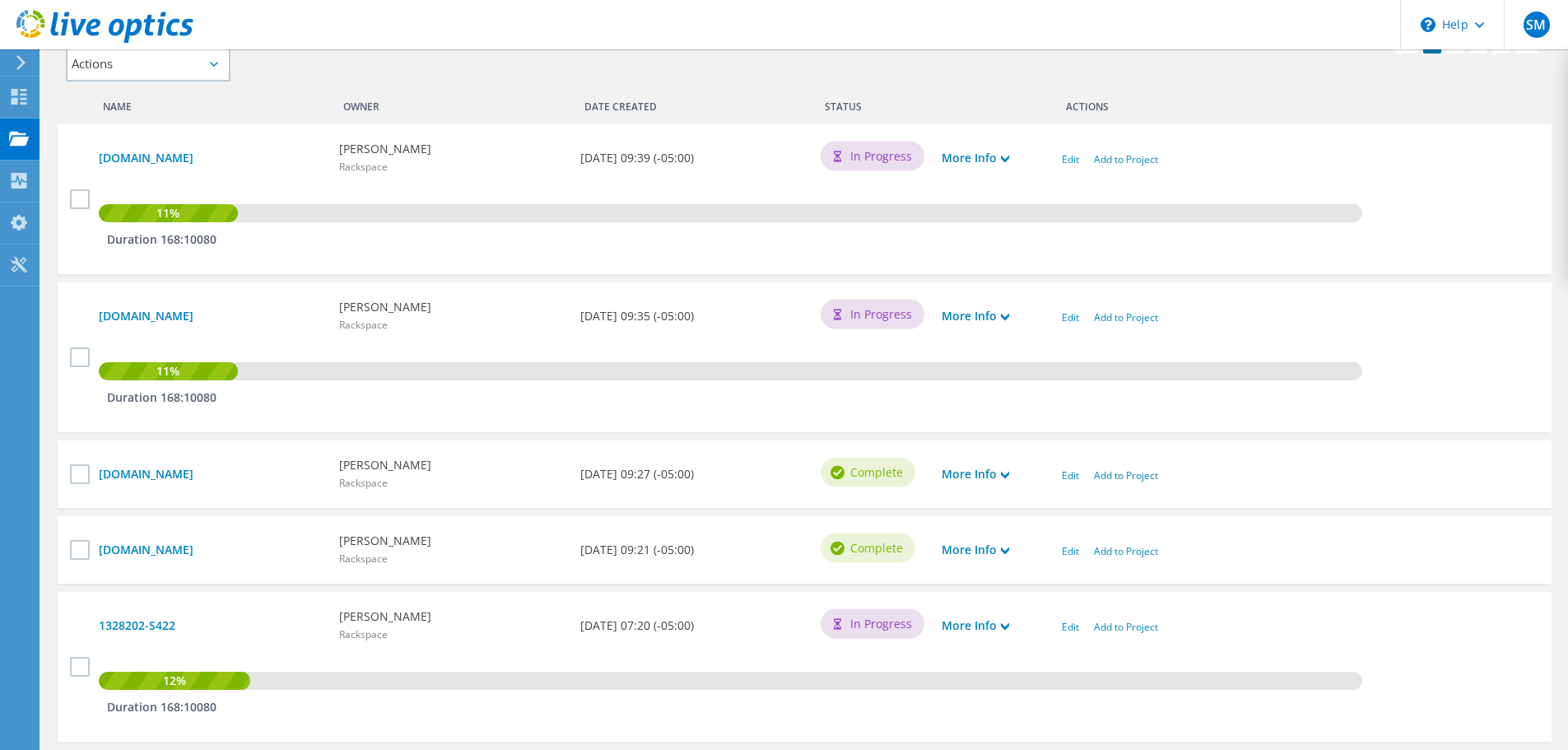
scroll to position [494, 0]
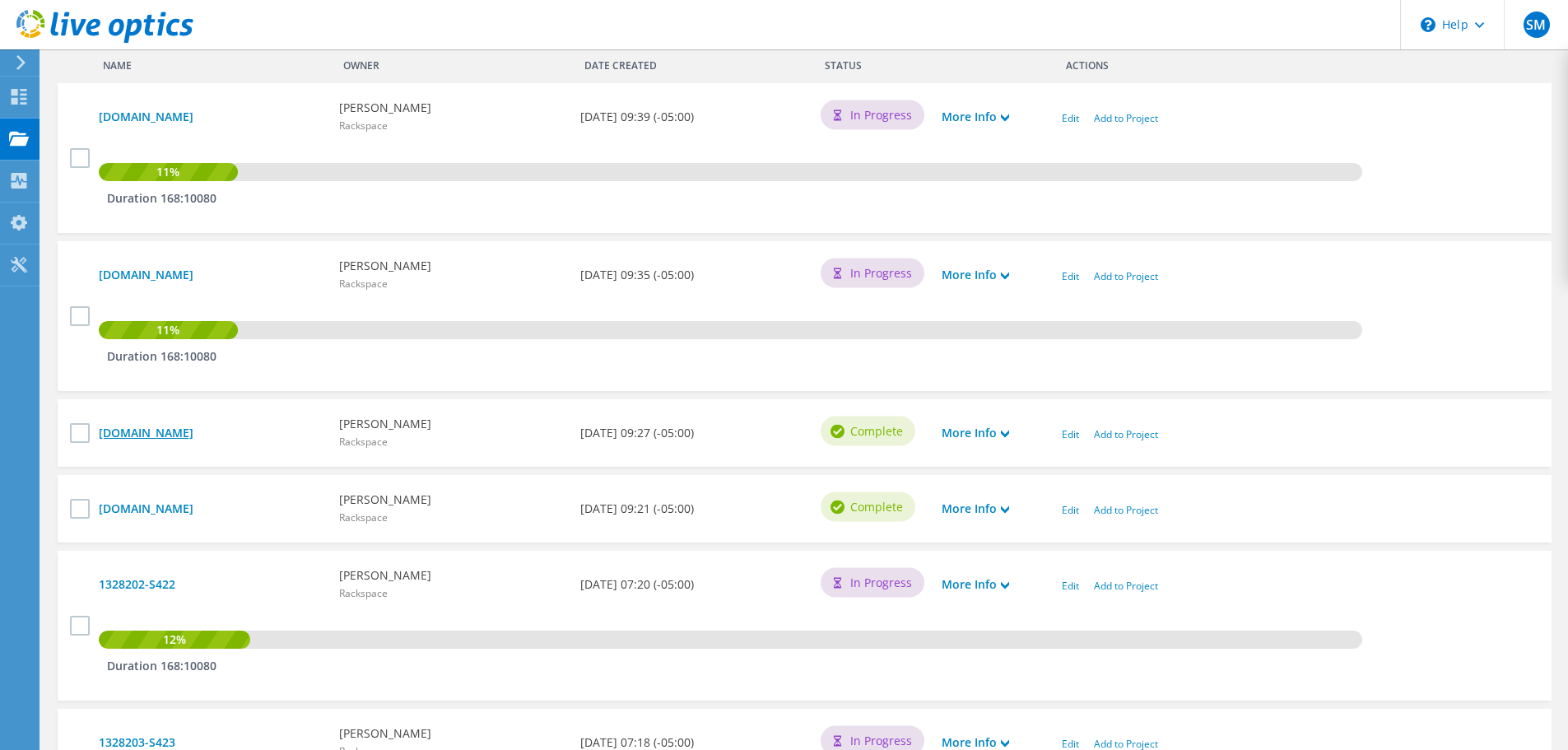
drag, startPoint x: 287, startPoint y: 444, endPoint x: 269, endPoint y: 442, distance: 18.1
click at [270, 444] on div "[DOMAIN_NAME]" at bounding box center [211, 433] width 240 height 34
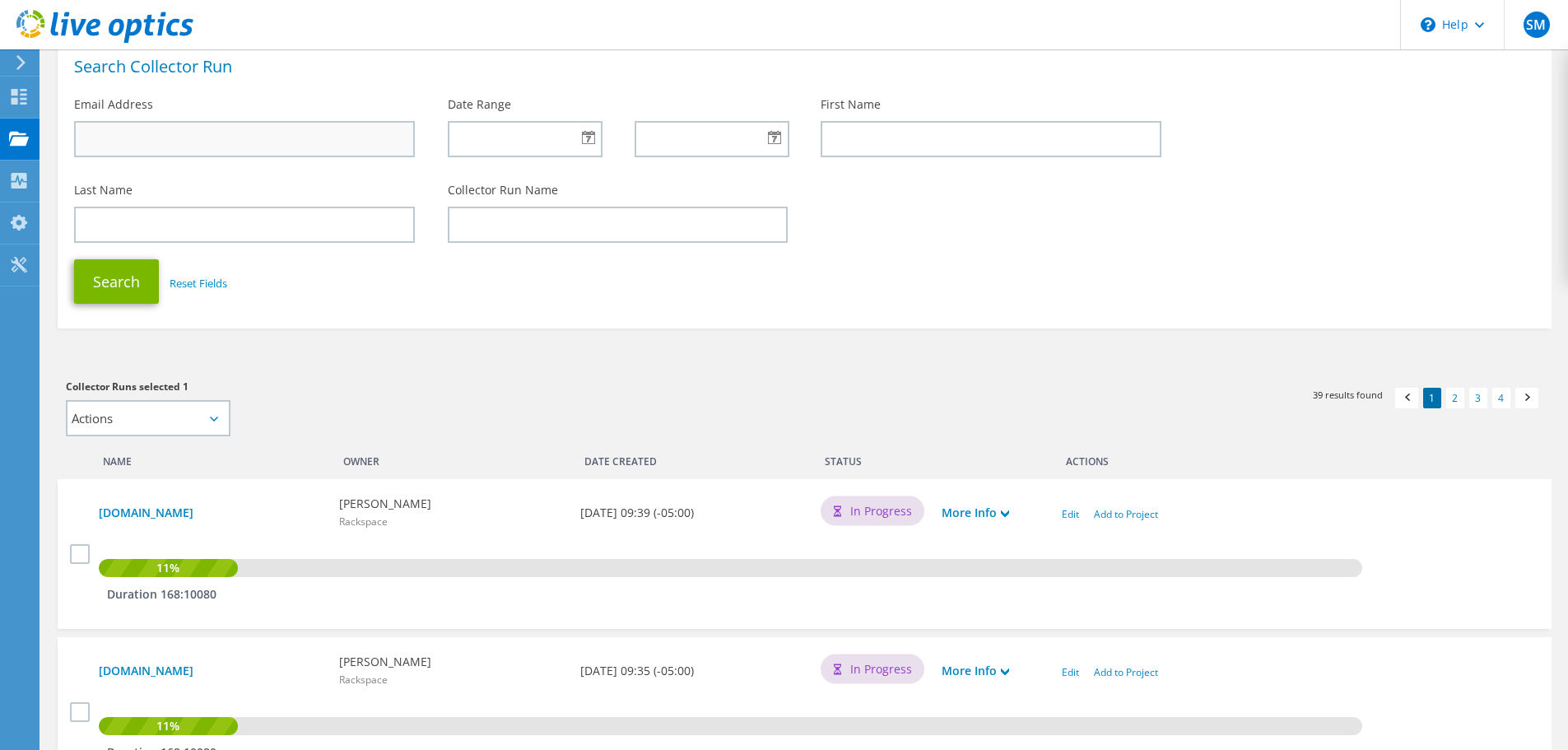
scroll to position [0, 0]
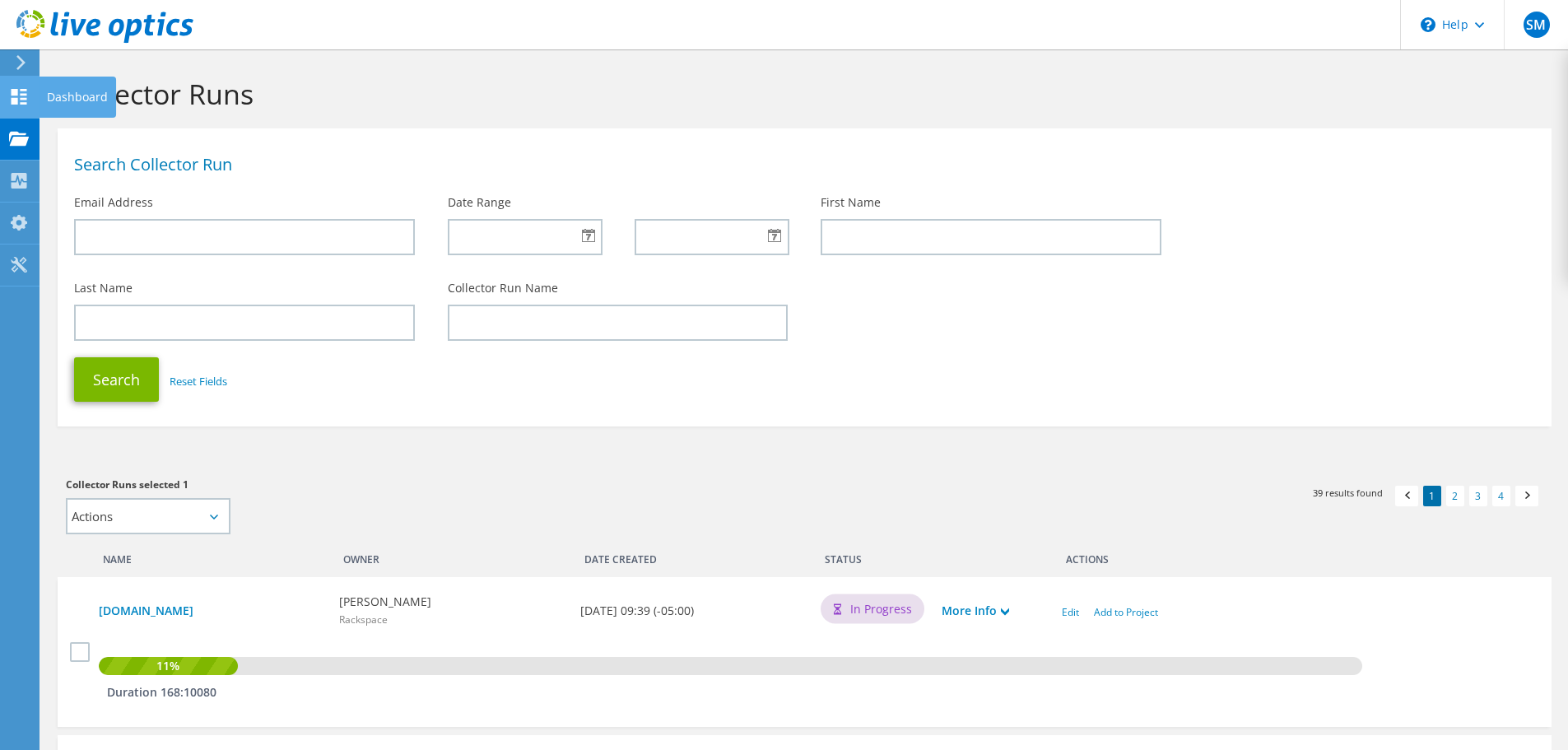
click at [72, 96] on div "Dashboard" at bounding box center [77, 97] width 78 height 41
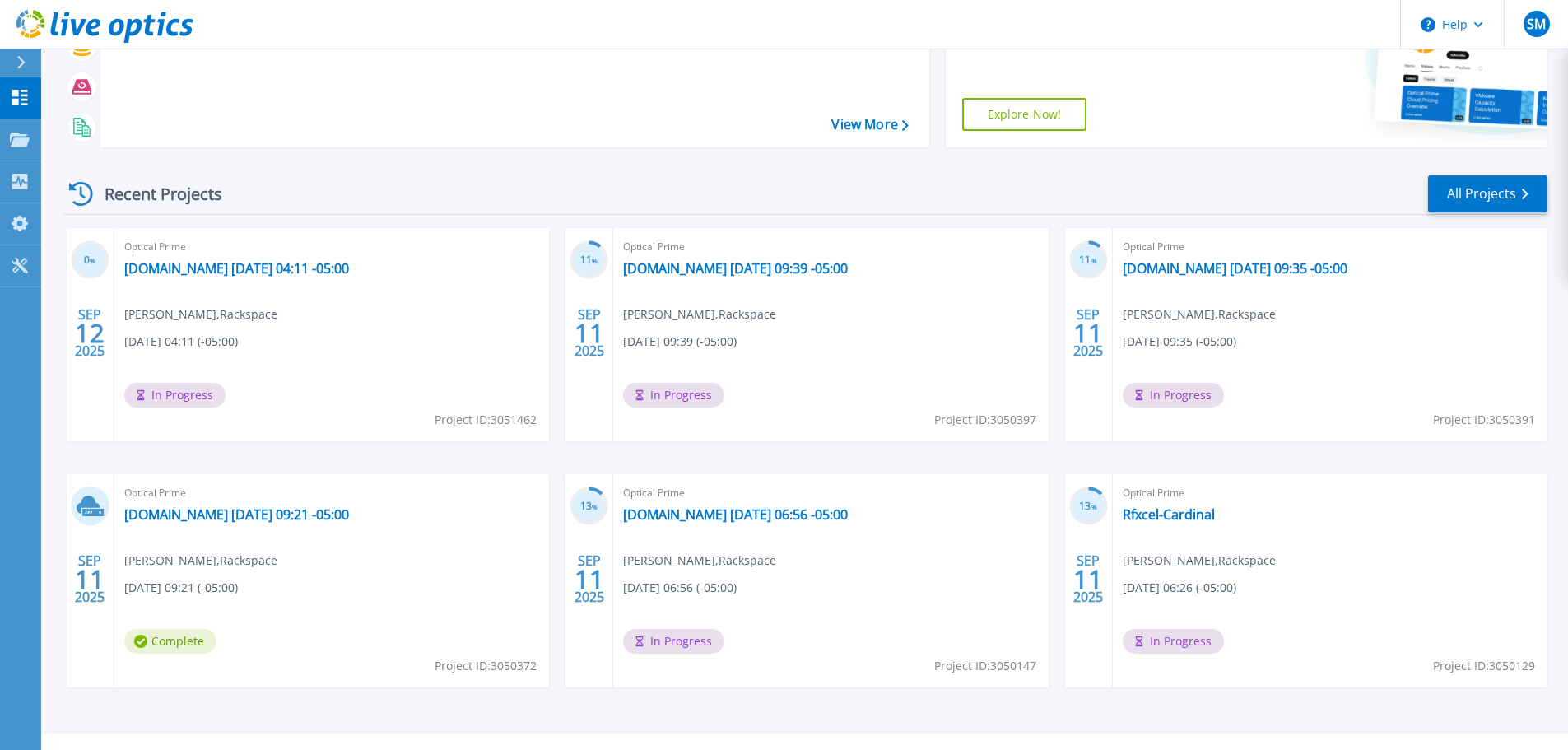
scroll to position [231, 0]
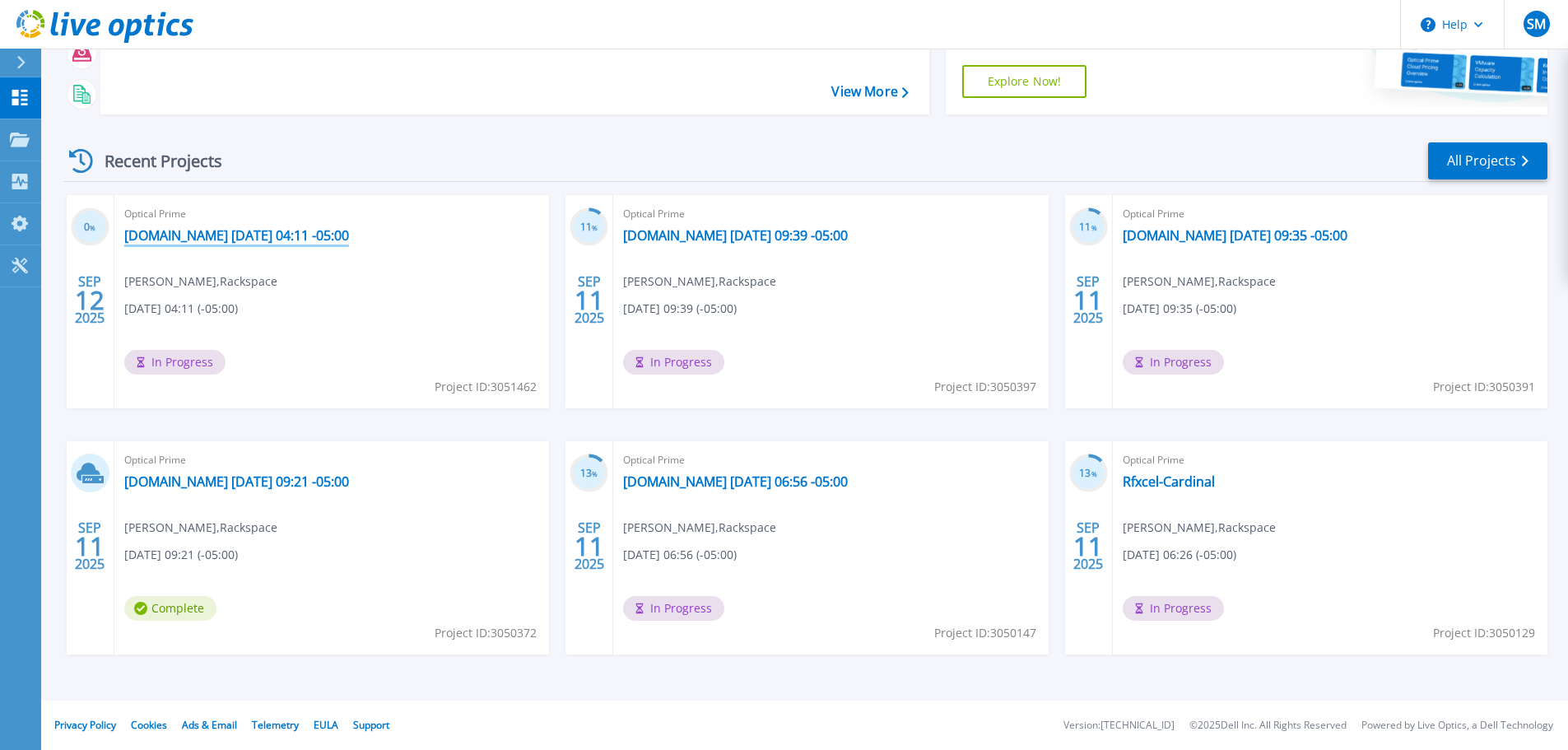
click at [327, 241] on link "[DOMAIN_NAME] [DATE] 04:11 -05:00" at bounding box center [236, 235] width 224 height 17
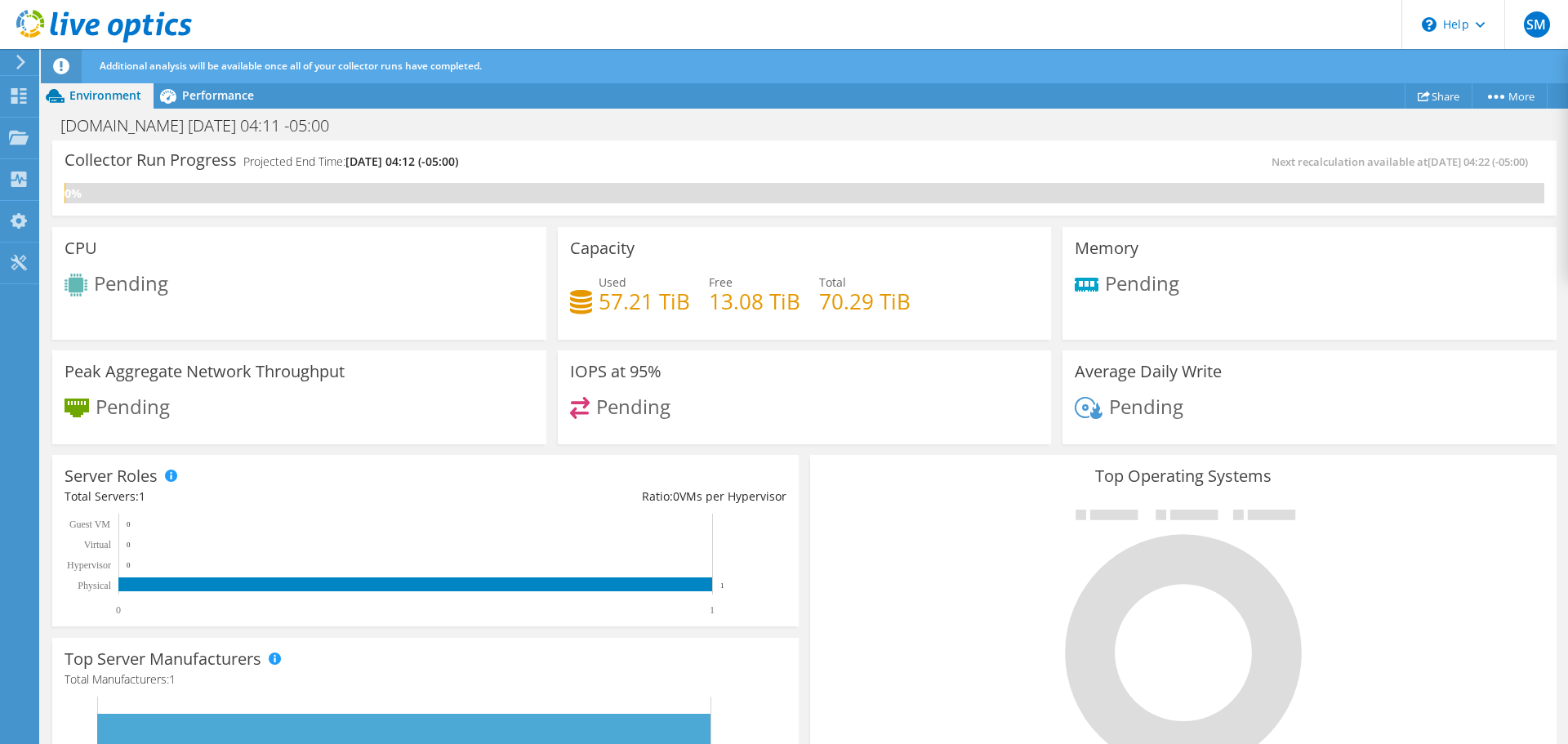
scroll to position [488, 0]
